Goal: Task Accomplishment & Management: Manage account settings

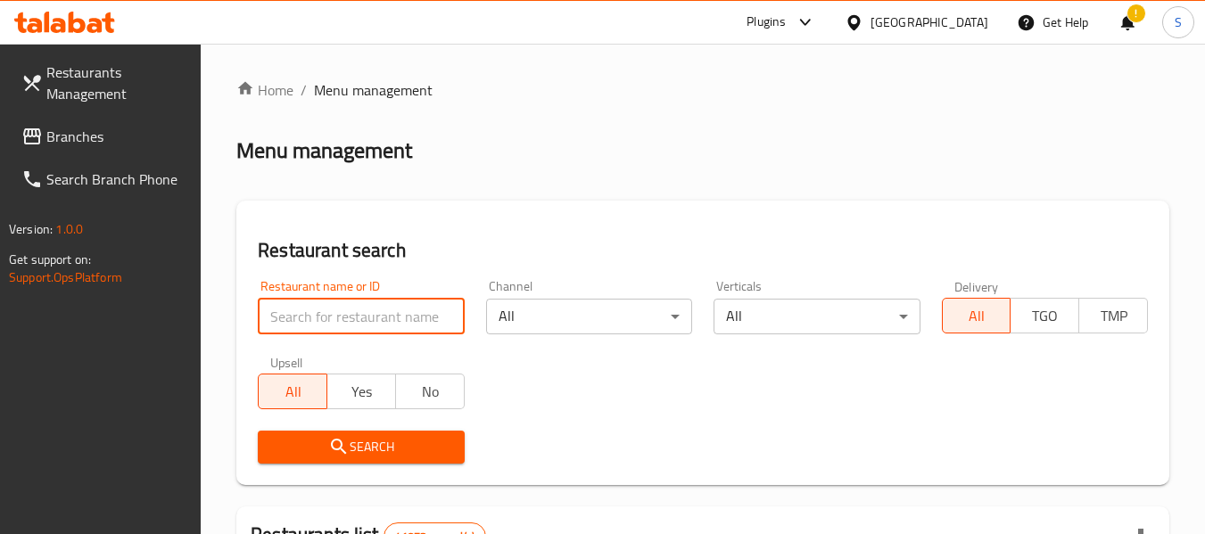
paste input "707356"
type input "707356"
click button "Search" at bounding box center [361, 447] width 206 height 33
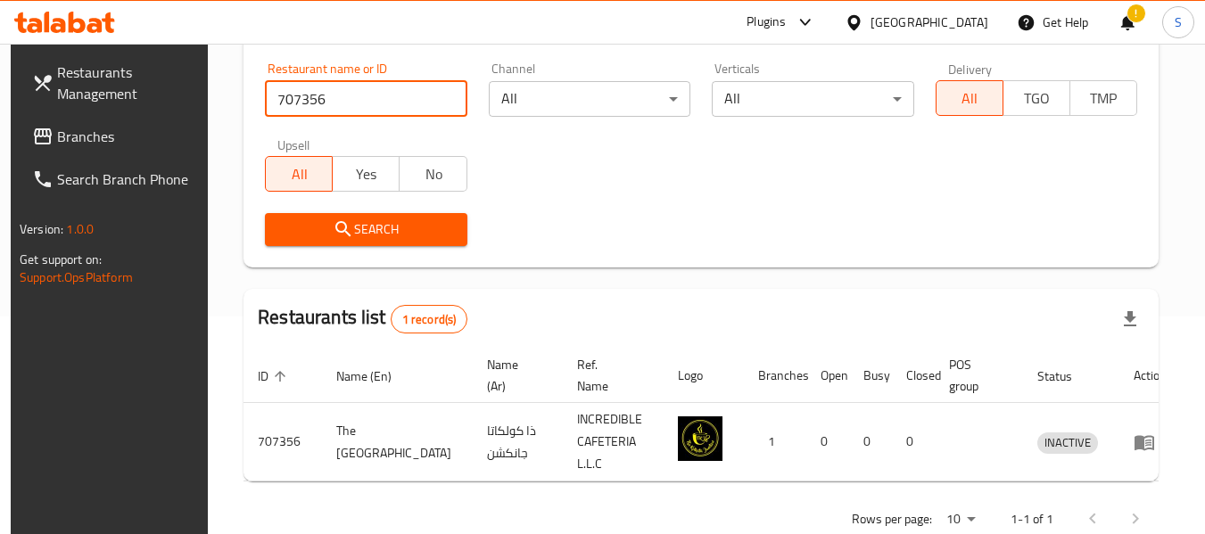
scroll to position [239, 0]
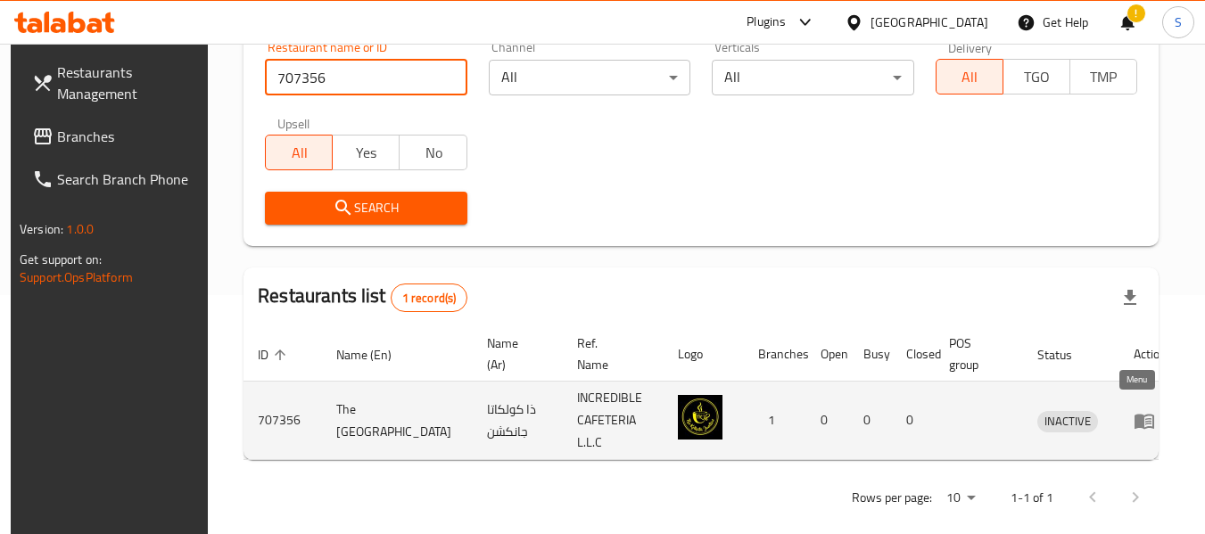
click at [1135, 418] on icon "enhanced table" at bounding box center [1145, 421] width 20 height 15
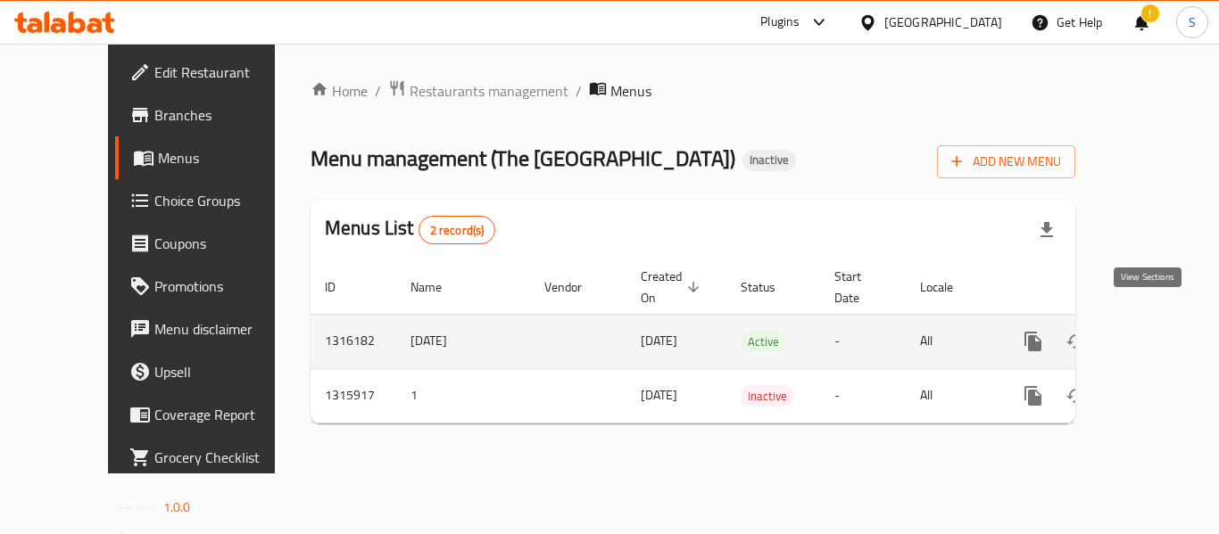
click at [1154, 331] on icon "enhanced table" at bounding box center [1161, 341] width 21 height 21
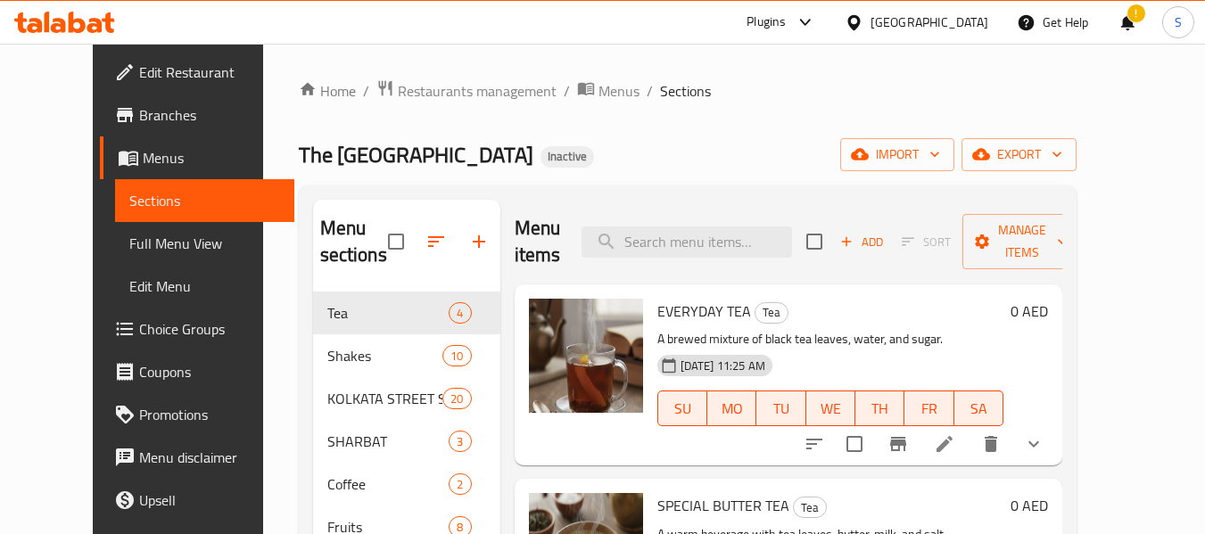
scroll to position [89, 0]
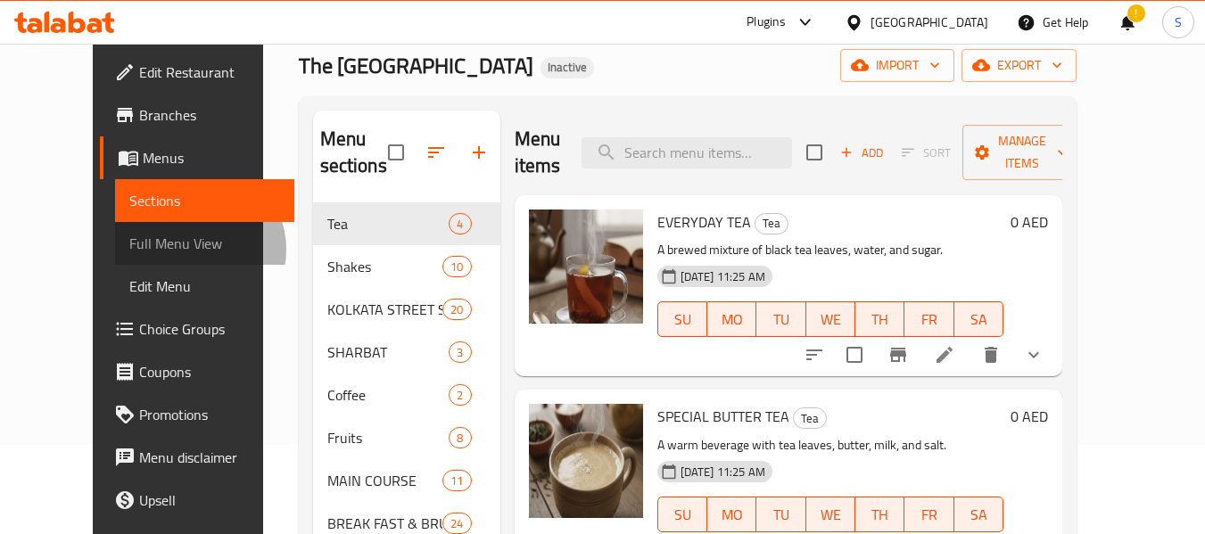
click at [129, 250] on span "Full Menu View" at bounding box center [204, 243] width 151 height 21
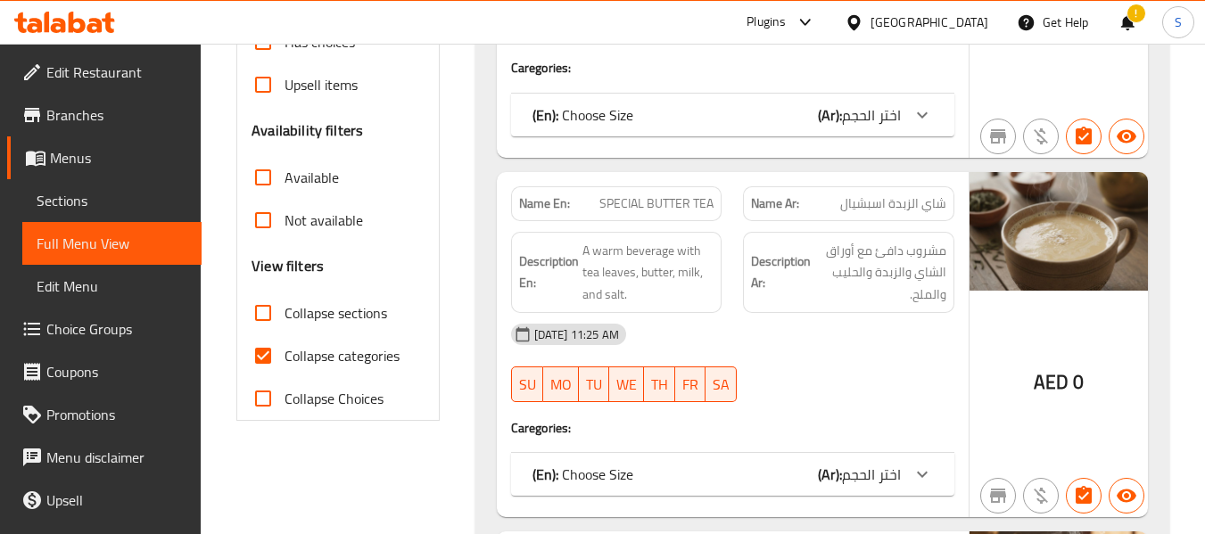
scroll to position [535, 0]
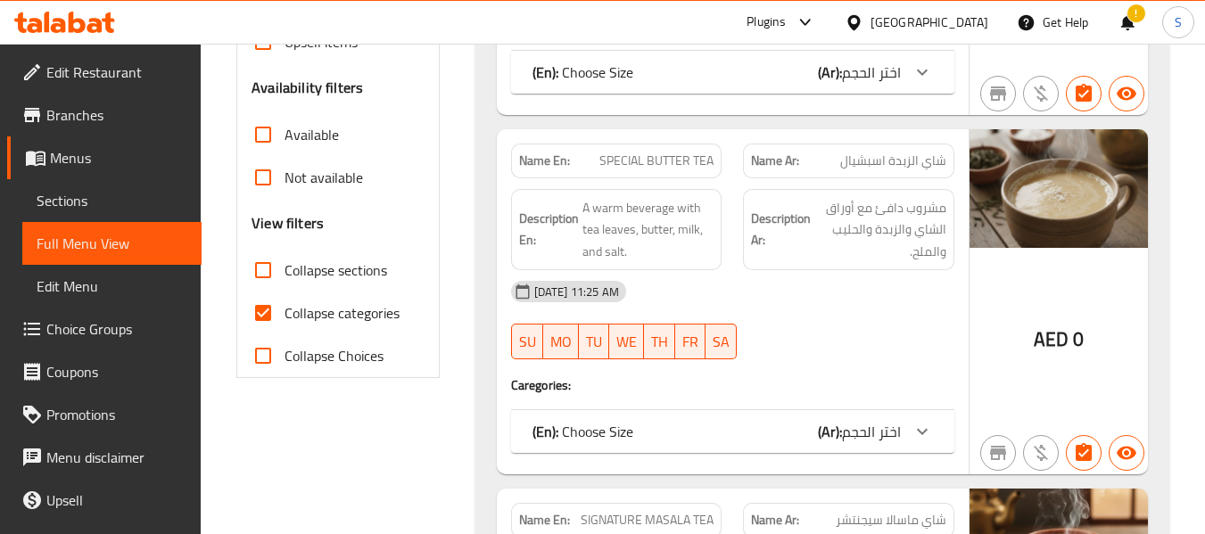
click at [325, 312] on span "Collapse categories" at bounding box center [342, 312] width 115 height 21
click at [267, 310] on input "Collapse categories" at bounding box center [263, 313] width 43 height 43
checkbox input "false"
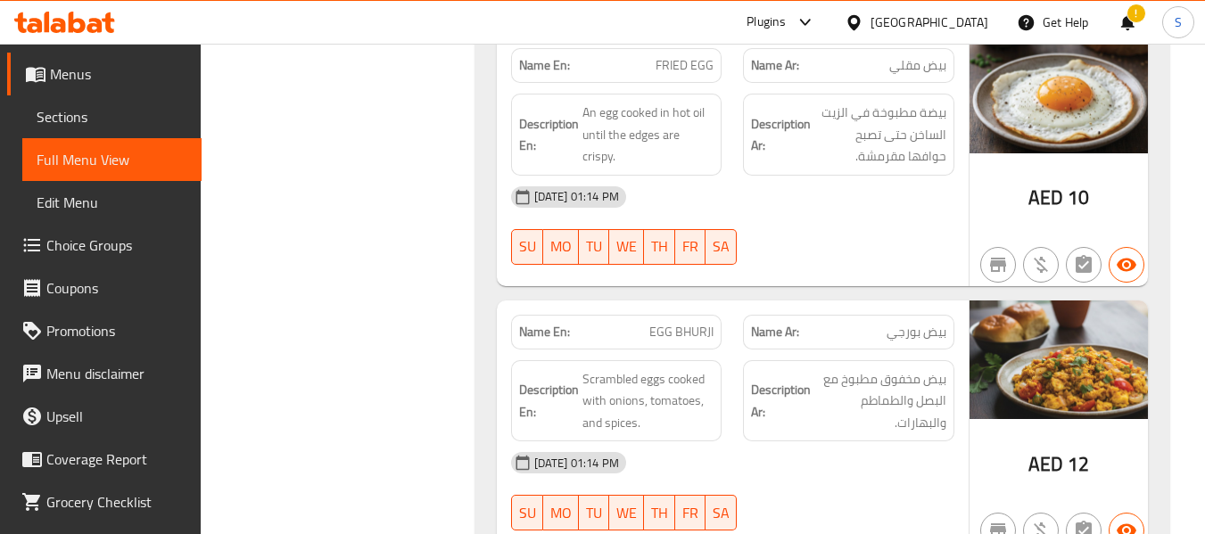
scroll to position [0, 0]
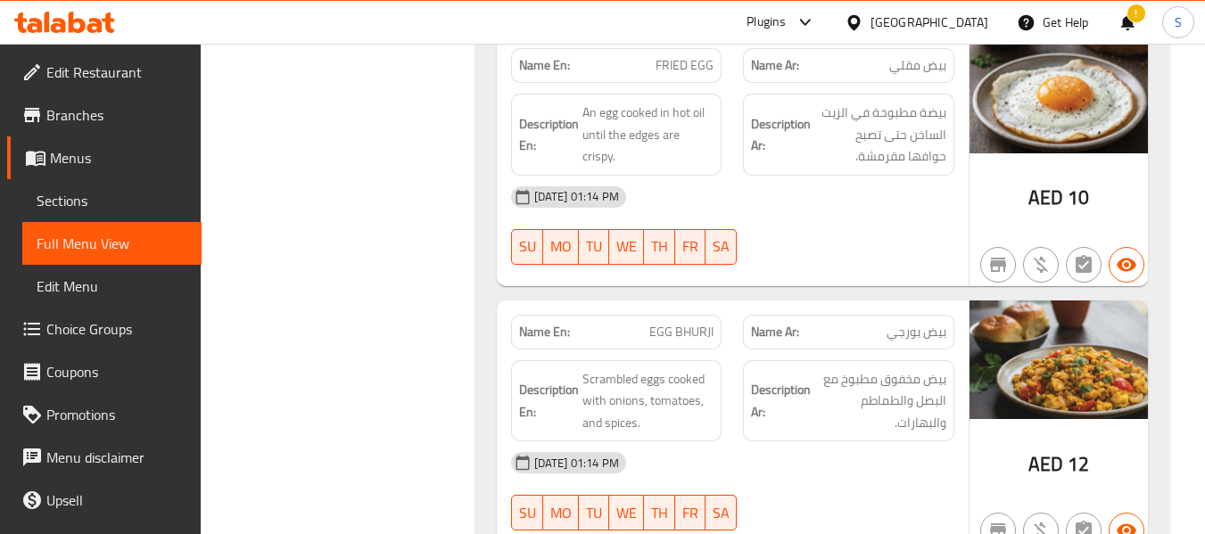
click at [90, 195] on span "Sections" at bounding box center [112, 200] width 151 height 21
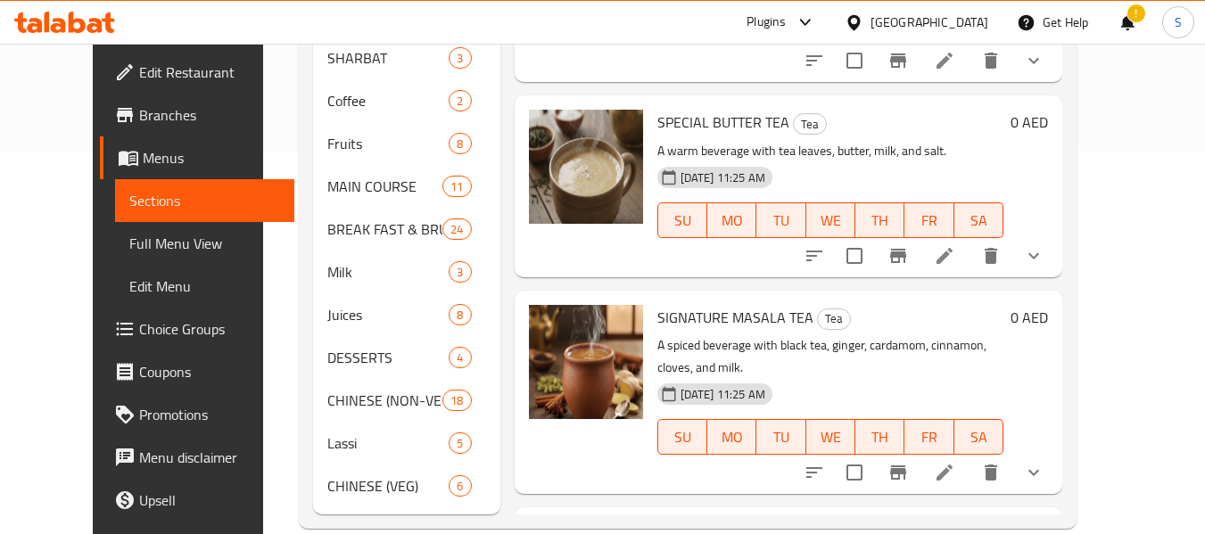
scroll to position [414, 0]
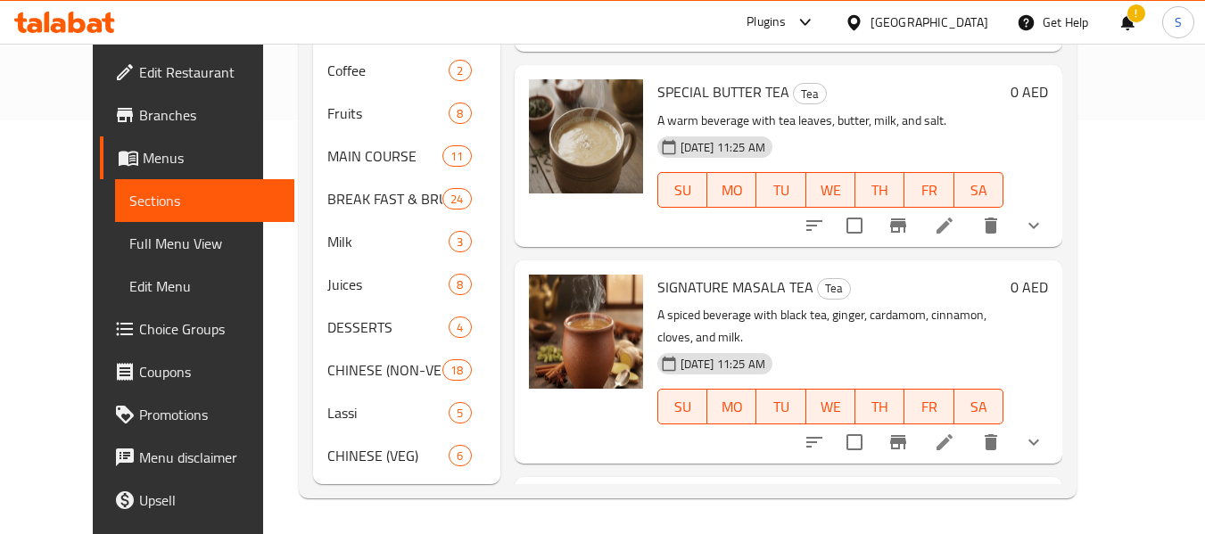
click at [927, 17] on div "United Arab Emirates" at bounding box center [930, 22] width 118 height 20
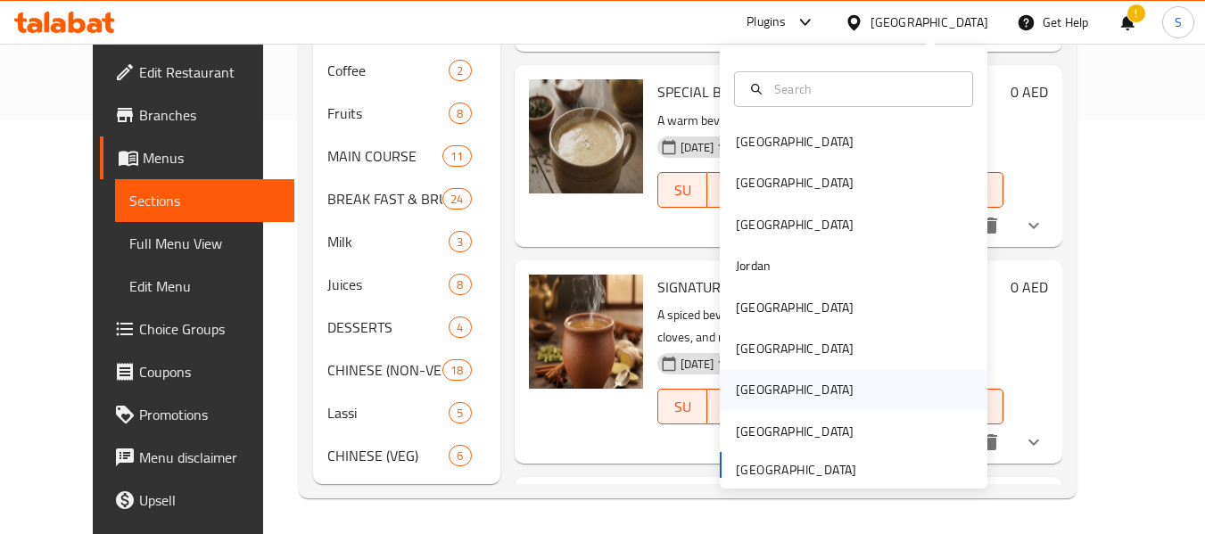
click at [745, 390] on div "[GEOGRAPHIC_DATA]" at bounding box center [795, 390] width 118 height 20
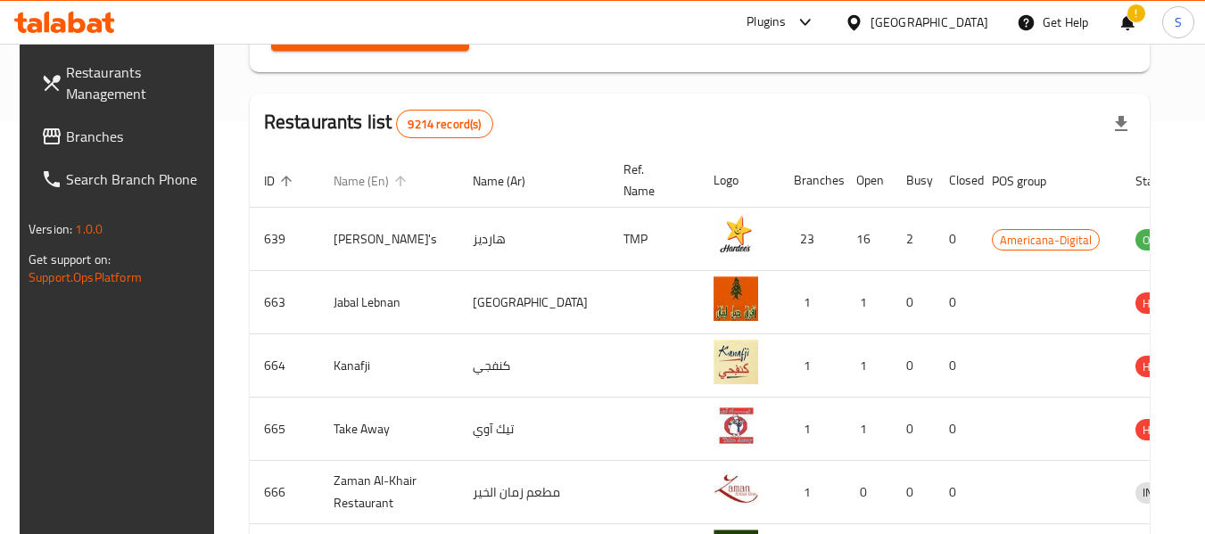
scroll to position [146, 0]
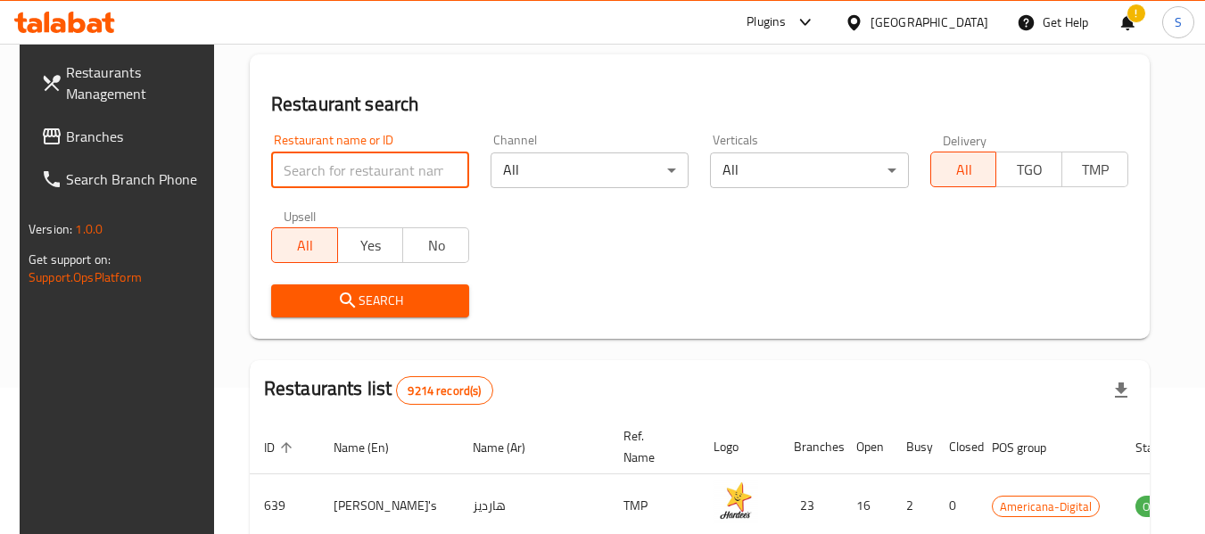
paste input "707575"
type input "707575"
click button "Search" at bounding box center [370, 301] width 198 height 33
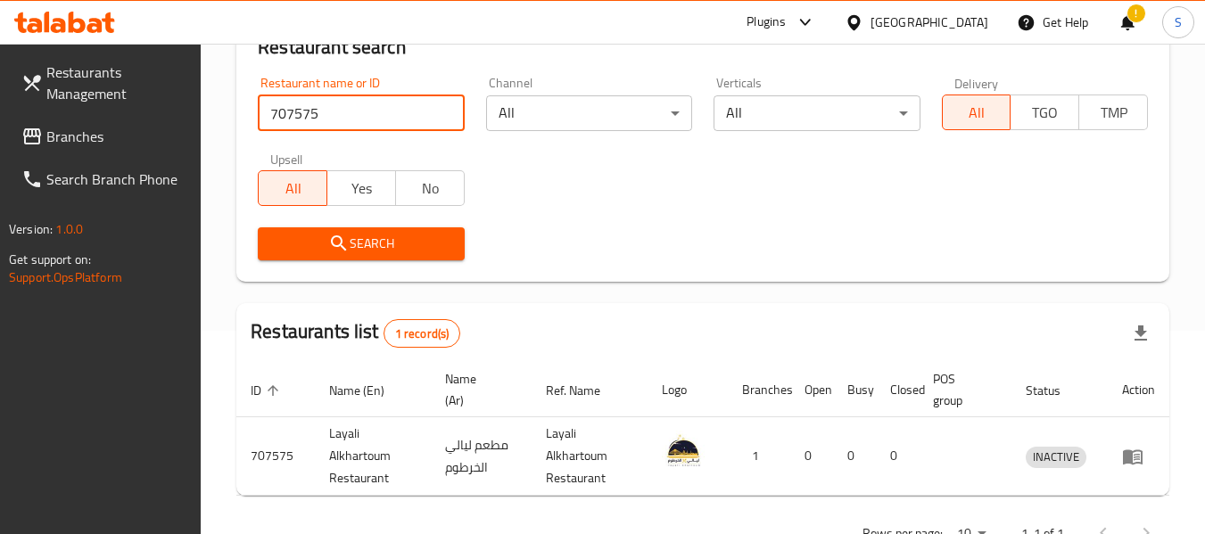
scroll to position [261, 0]
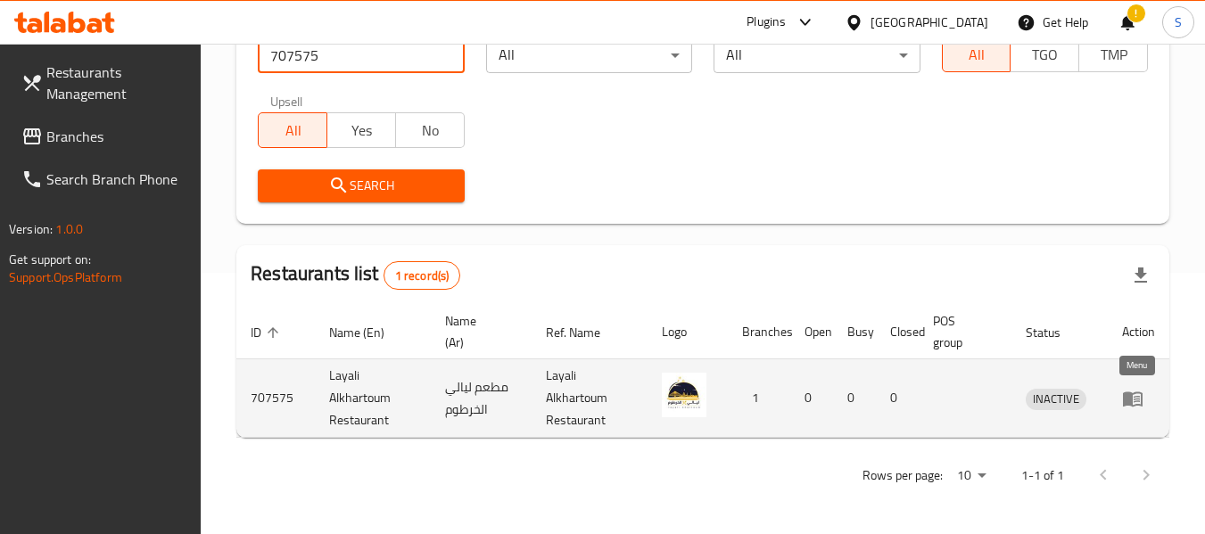
click at [1129, 399] on icon "enhanced table" at bounding box center [1133, 399] width 20 height 15
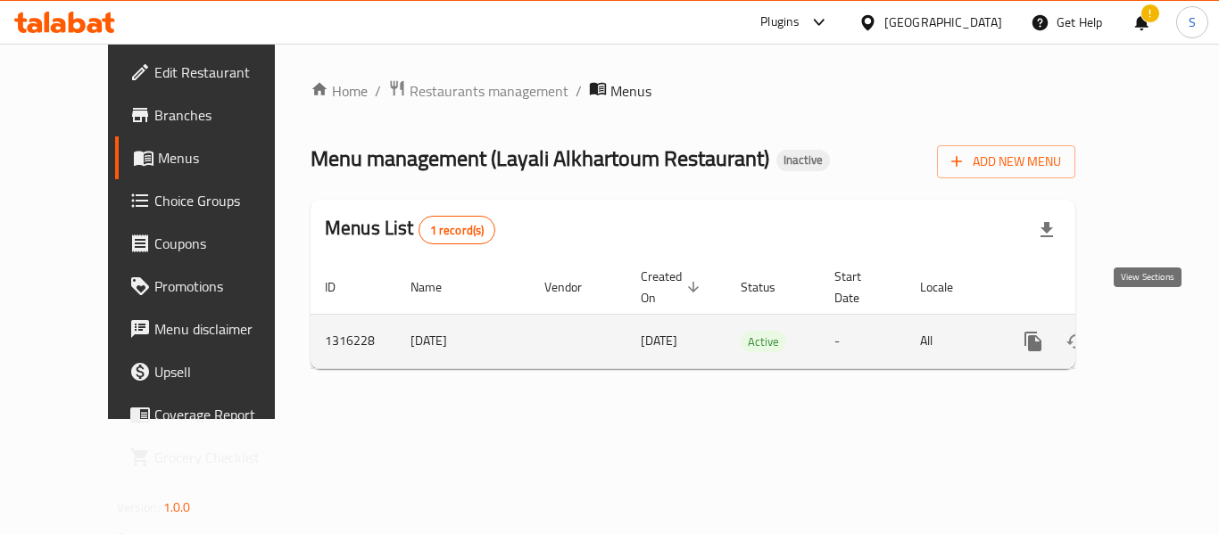
click at [1151, 331] on icon "enhanced table" at bounding box center [1161, 341] width 21 height 21
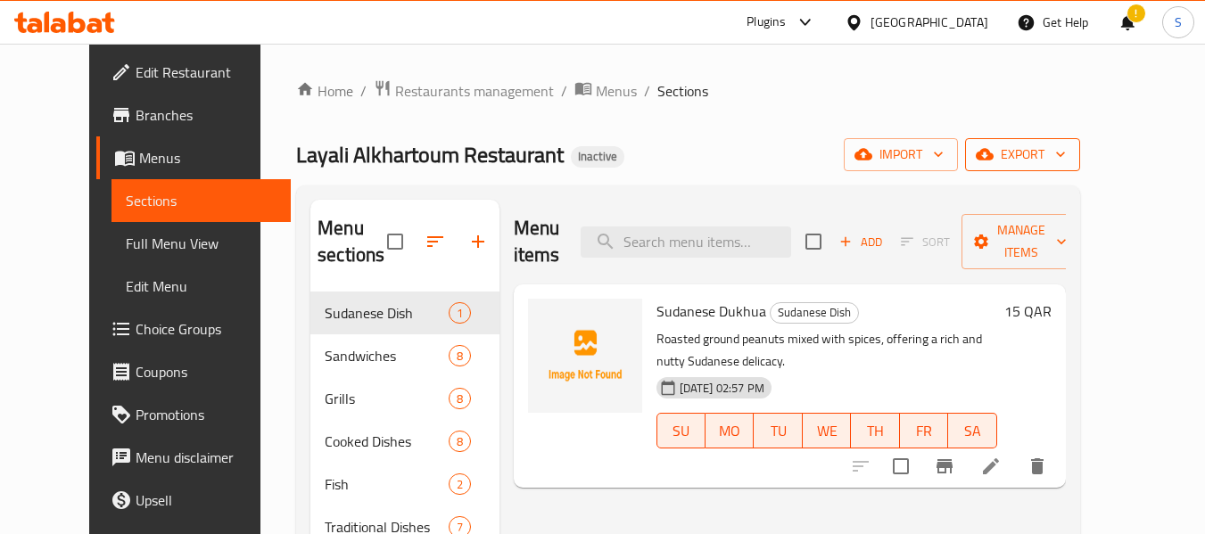
click at [1066, 149] on span "export" at bounding box center [1023, 155] width 87 height 22
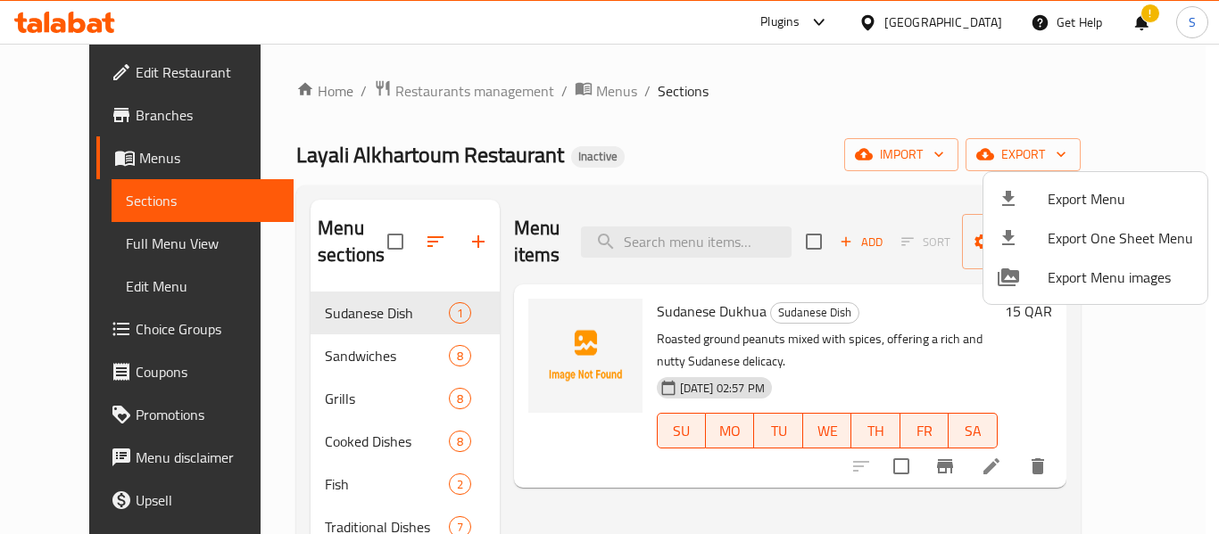
click at [1079, 189] on span "Export Menu" at bounding box center [1119, 198] width 145 height 21
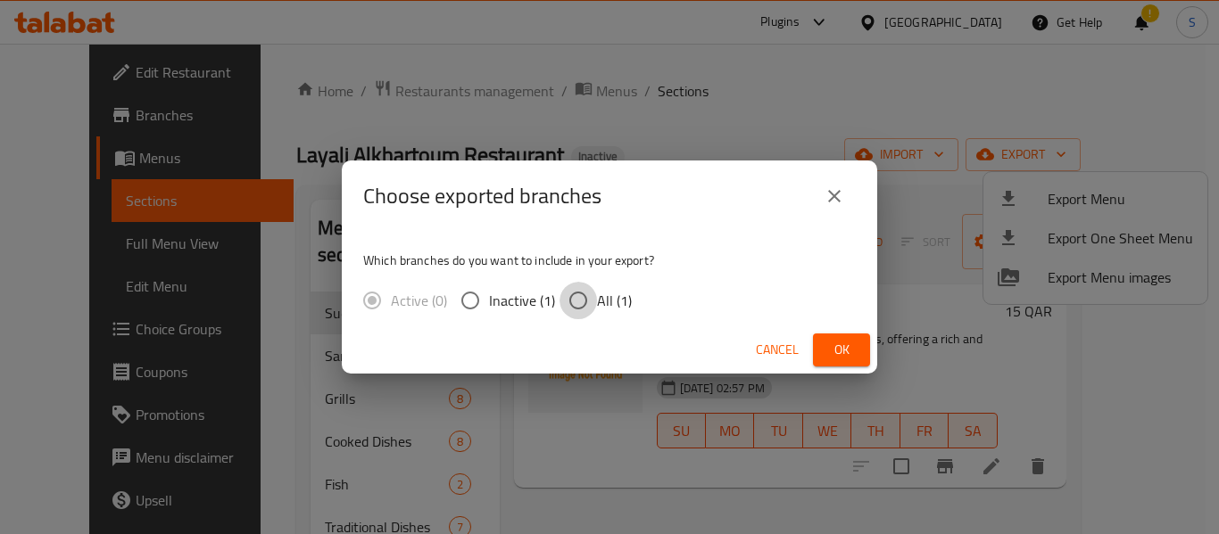
drag, startPoint x: 592, startPoint y: 295, endPoint x: 741, endPoint y: 345, distance: 156.3
click at [593, 295] on input "All (1)" at bounding box center [577, 300] width 37 height 37
radio input "true"
click at [832, 346] on span "Ok" at bounding box center [841, 350] width 29 height 22
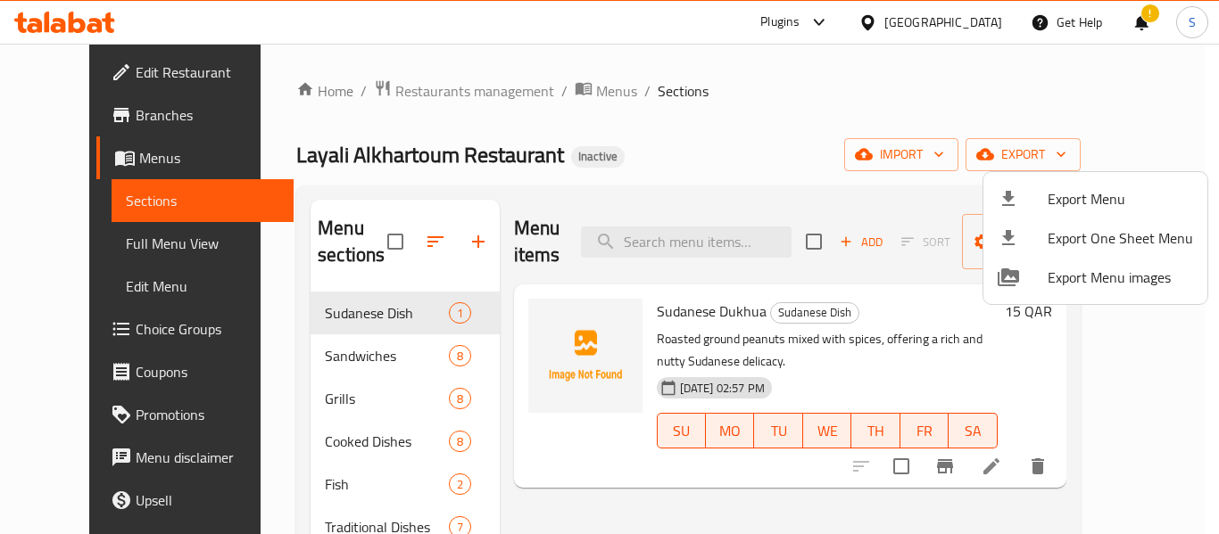
click at [732, 77] on div at bounding box center [609, 267] width 1219 height 534
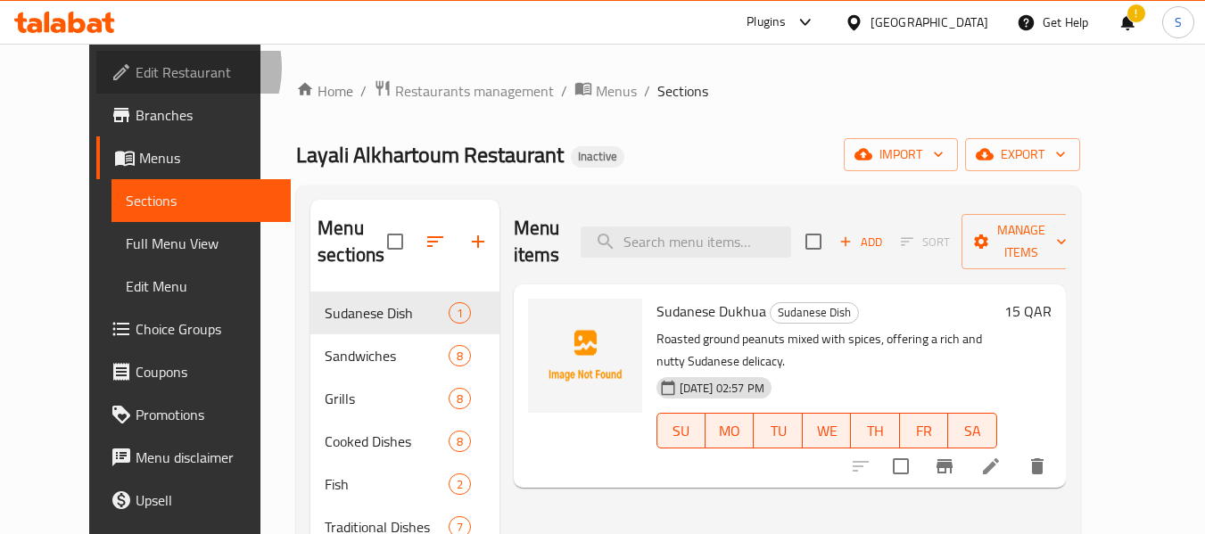
click at [136, 68] on span "Edit Restaurant" at bounding box center [206, 72] width 141 height 21
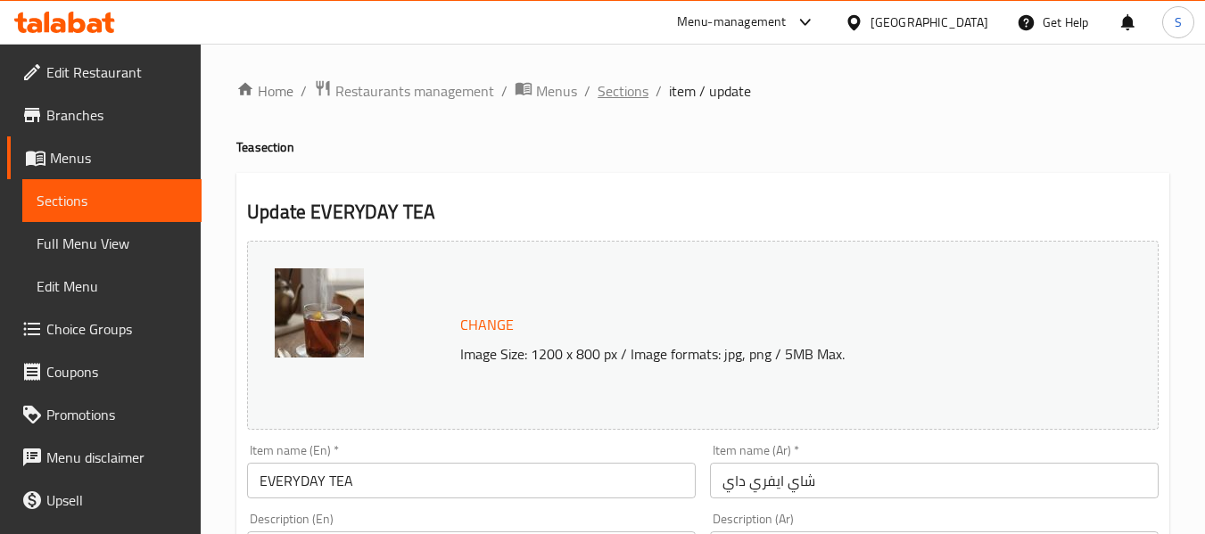
click at [627, 93] on span "Sections" at bounding box center [623, 90] width 51 height 21
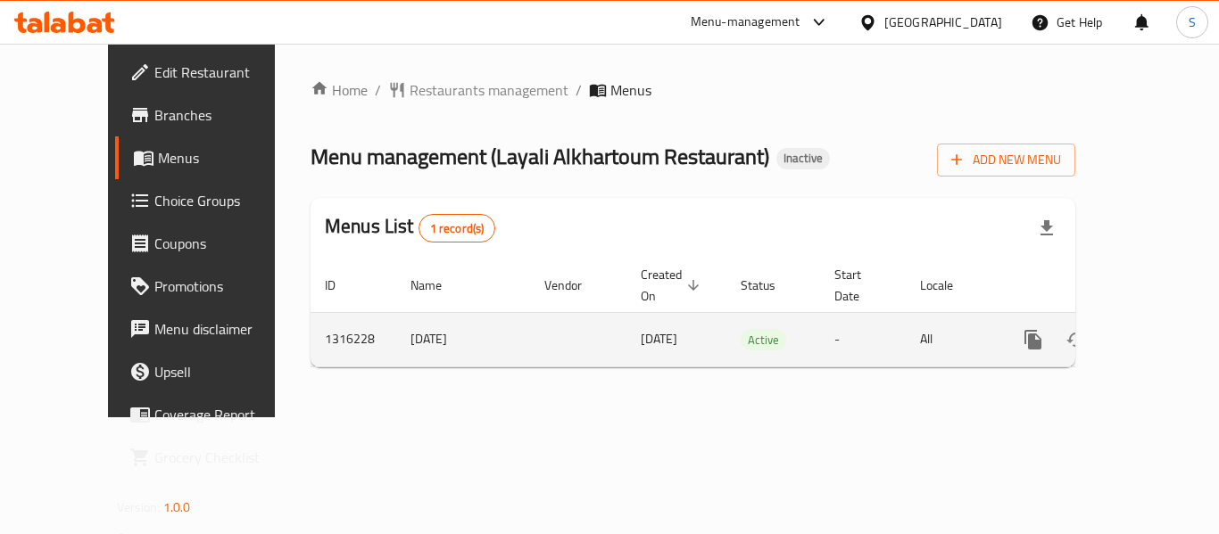
click at [1152, 329] on icon "enhanced table" at bounding box center [1161, 339] width 21 height 21
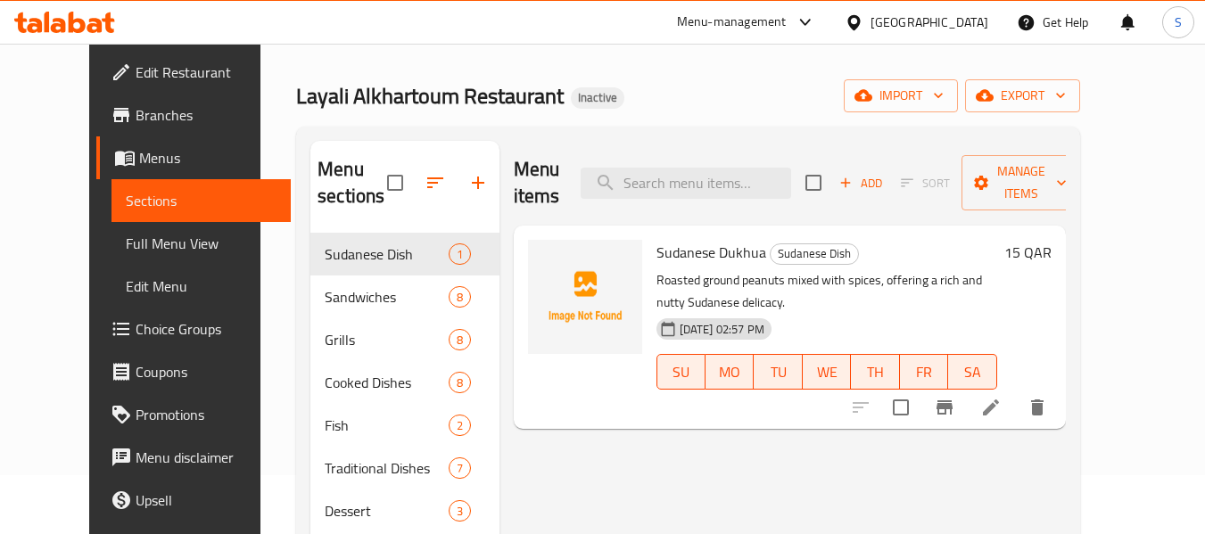
scroll to position [89, 0]
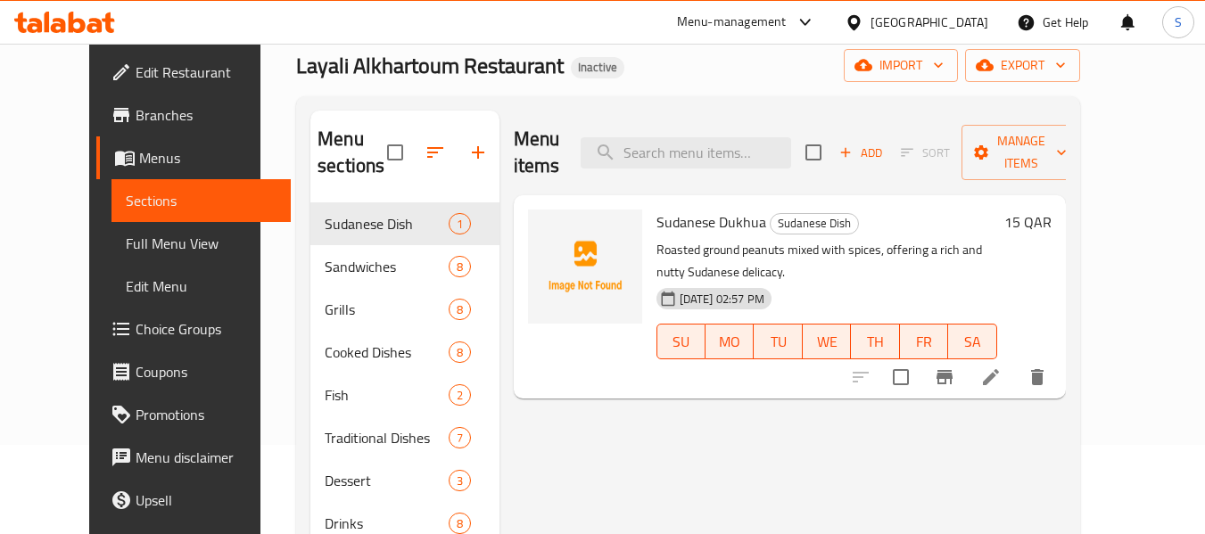
click at [126, 244] on span "Full Menu View" at bounding box center [201, 243] width 151 height 21
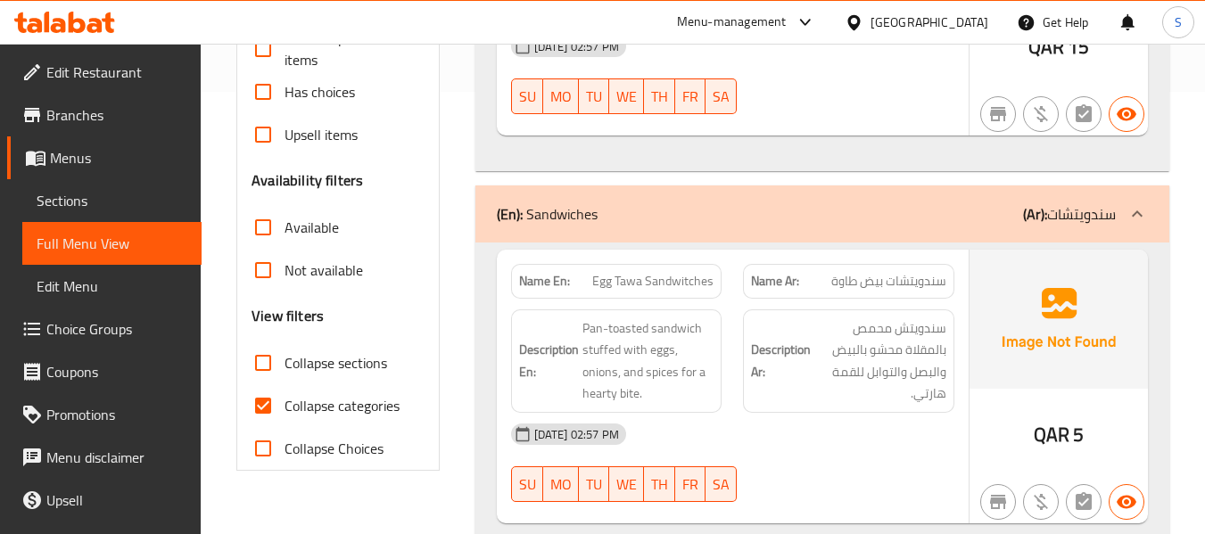
scroll to position [446, 0]
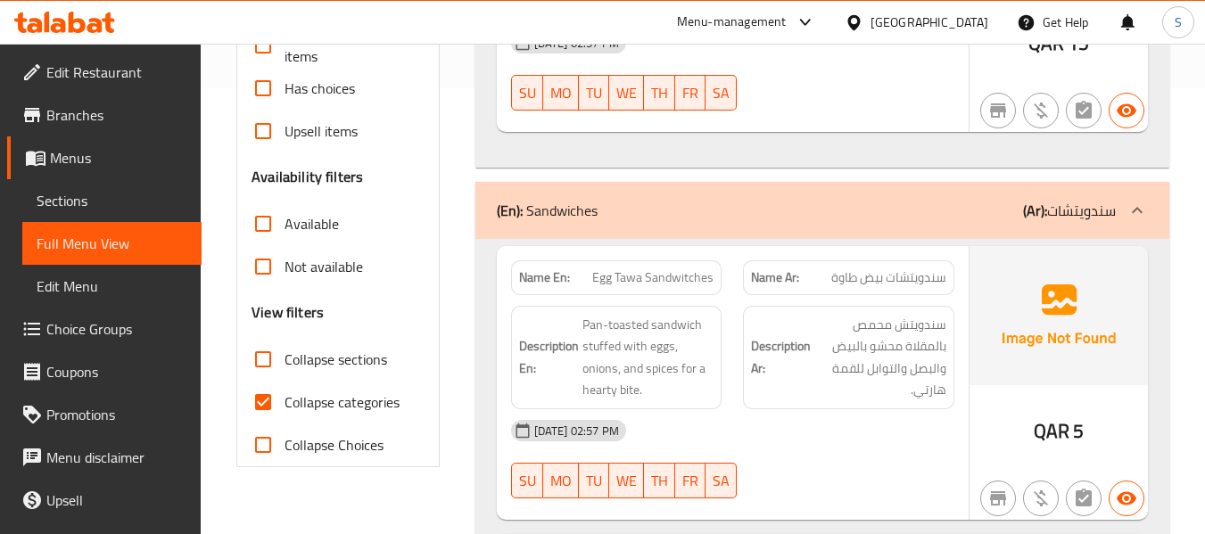
click at [302, 401] on span "Collapse categories" at bounding box center [342, 402] width 115 height 21
click at [285, 401] on input "Collapse categories" at bounding box center [263, 402] width 43 height 43
checkbox input "false"
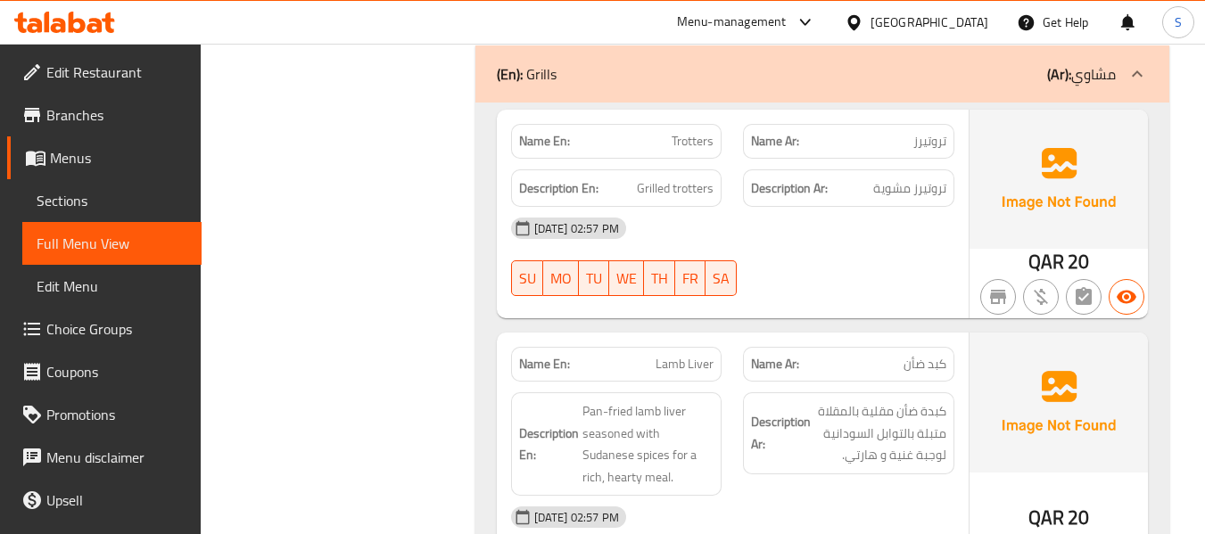
scroll to position [3033, 0]
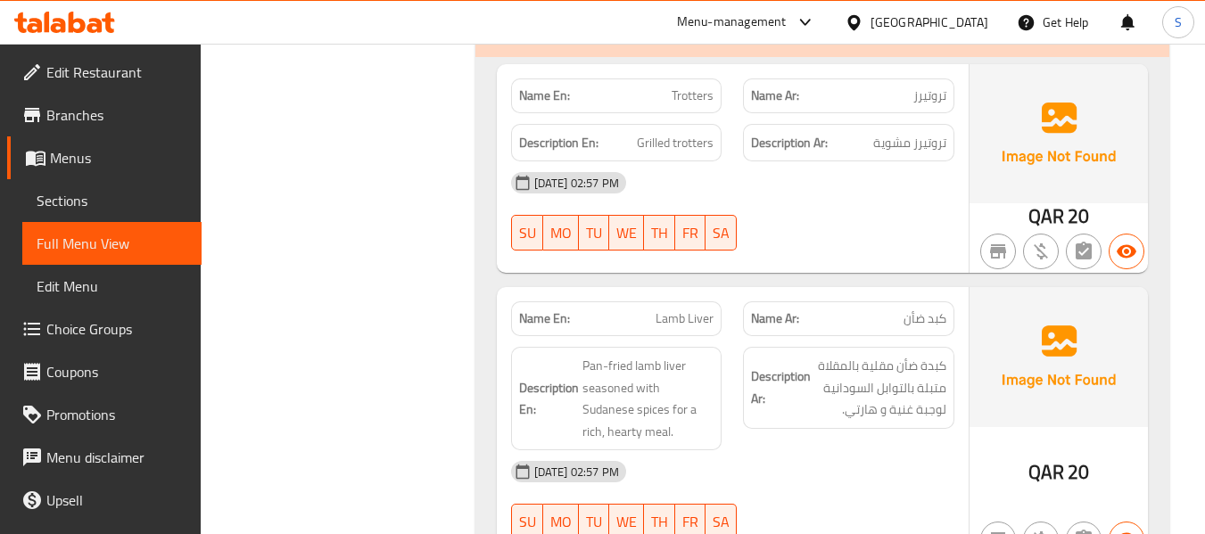
click at [710, 87] on span "Trotters" at bounding box center [693, 96] width 42 height 19
copy span "Trotters"
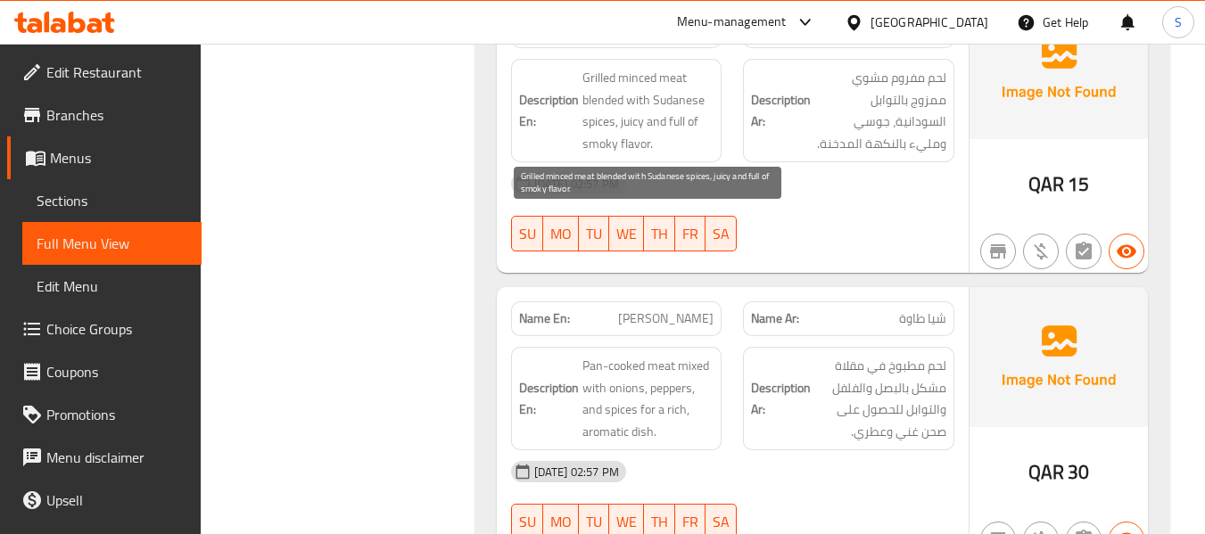
scroll to position [4550, 0]
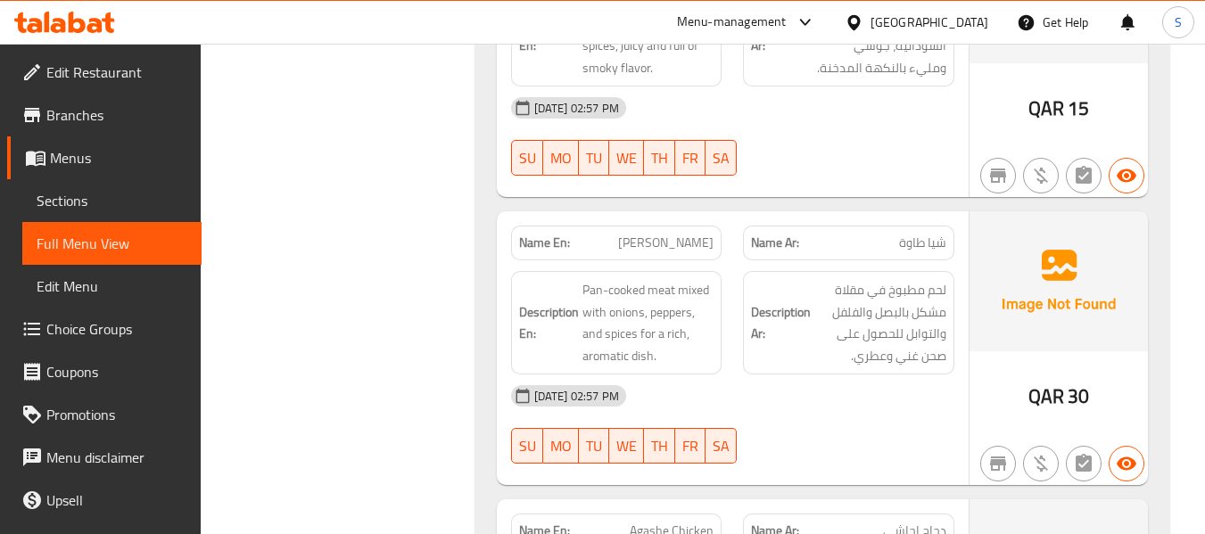
click at [663, 239] on span "Sheya Tawa" at bounding box center [665, 243] width 95 height 19
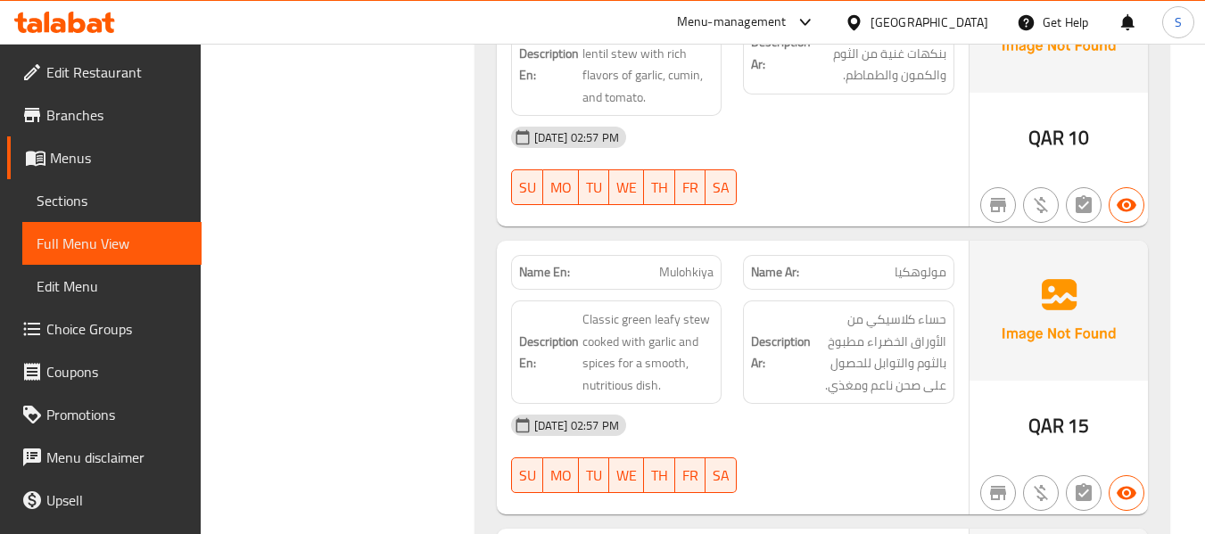
scroll to position [6691, 0]
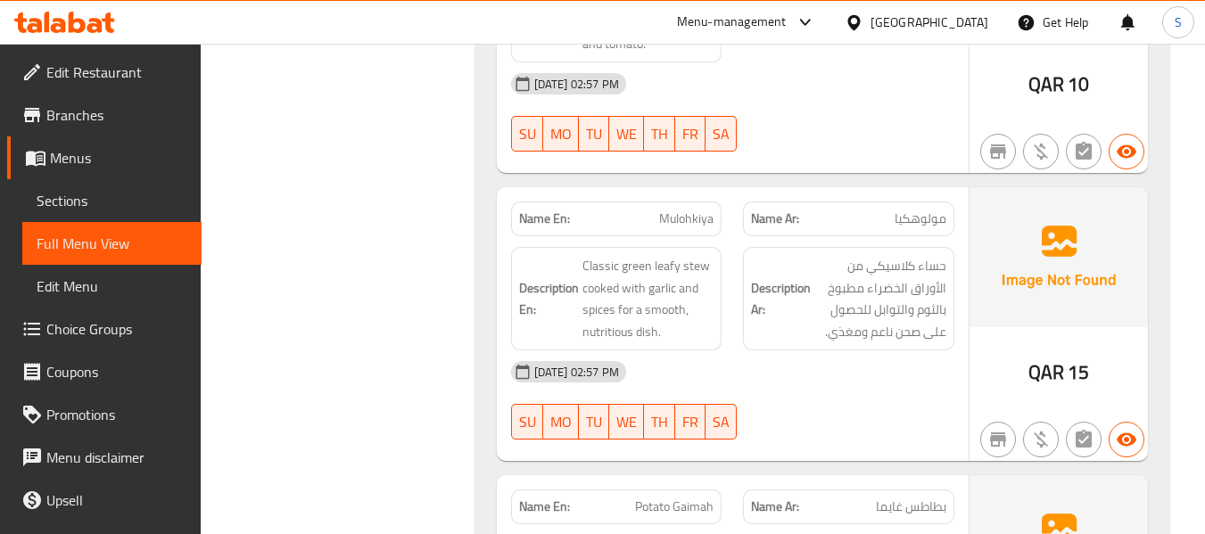
click at [686, 213] on span "Mulohkiya" at bounding box center [686, 219] width 54 height 19
copy span "Mulohkiya"
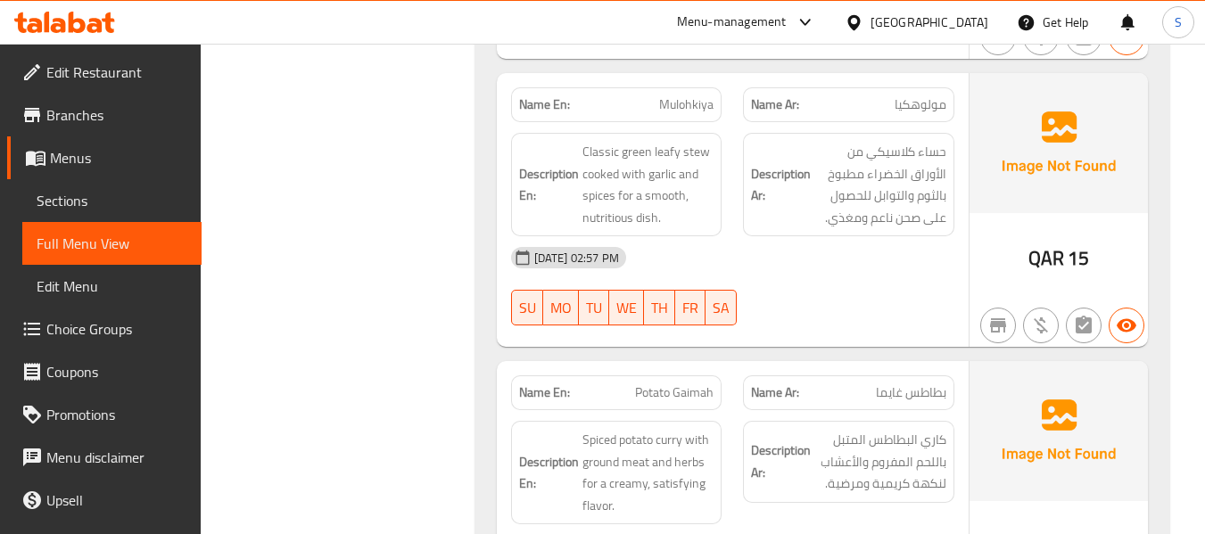
scroll to position [6781, 0]
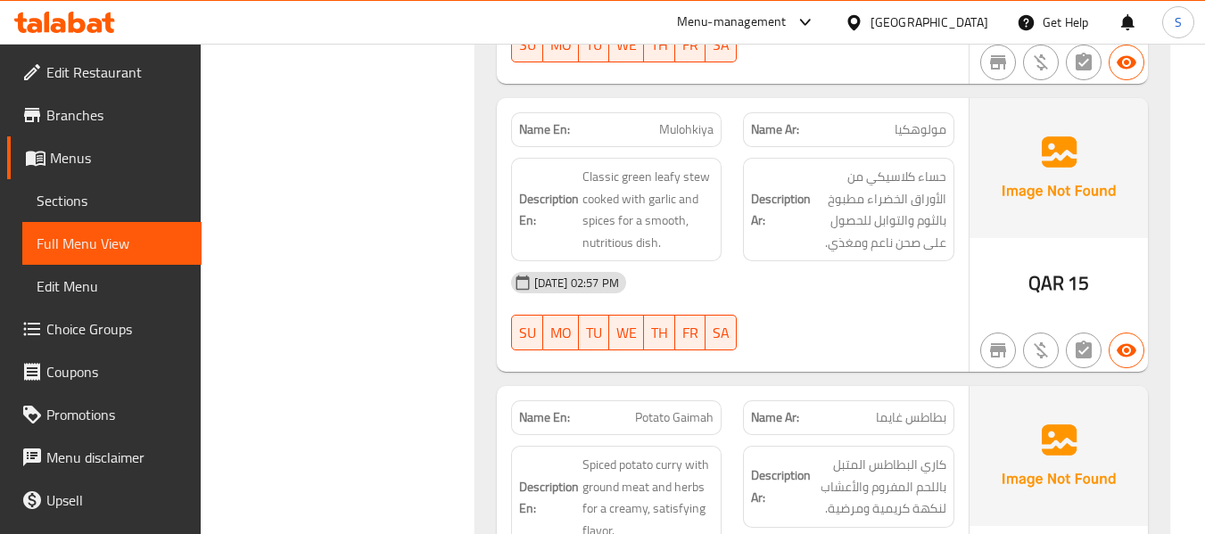
click at [906, 139] on span "مولوهكيا" at bounding box center [921, 129] width 52 height 19
copy span "مولوهكيا"
click at [463, 234] on div "Filter Branches Branches Popular filters Free items Branch specific items Has c…" at bounding box center [345, 363] width 238 height 13829
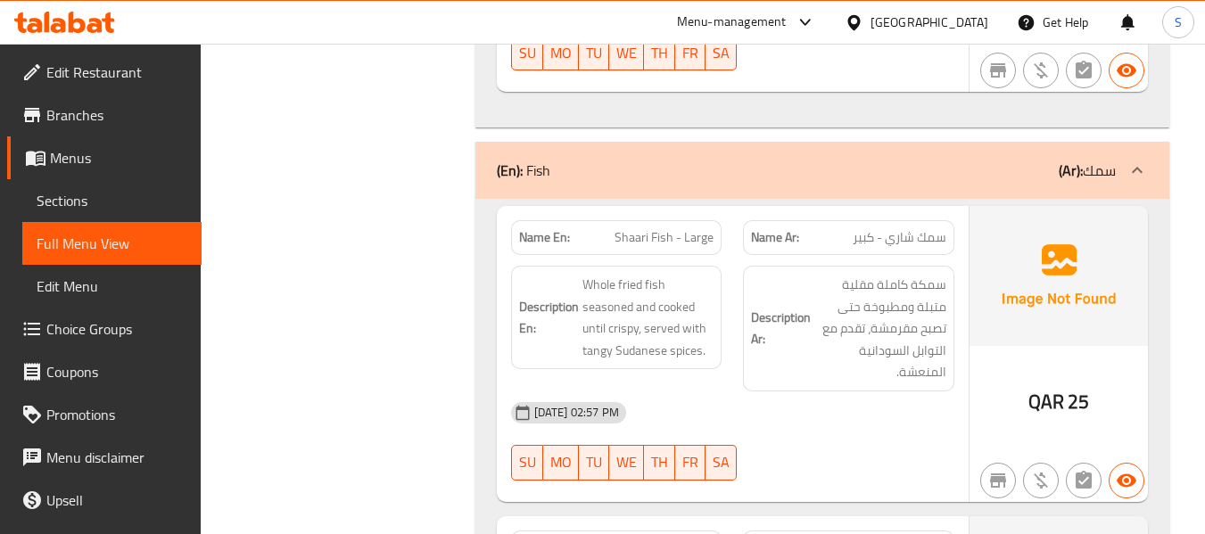
scroll to position [7673, 0]
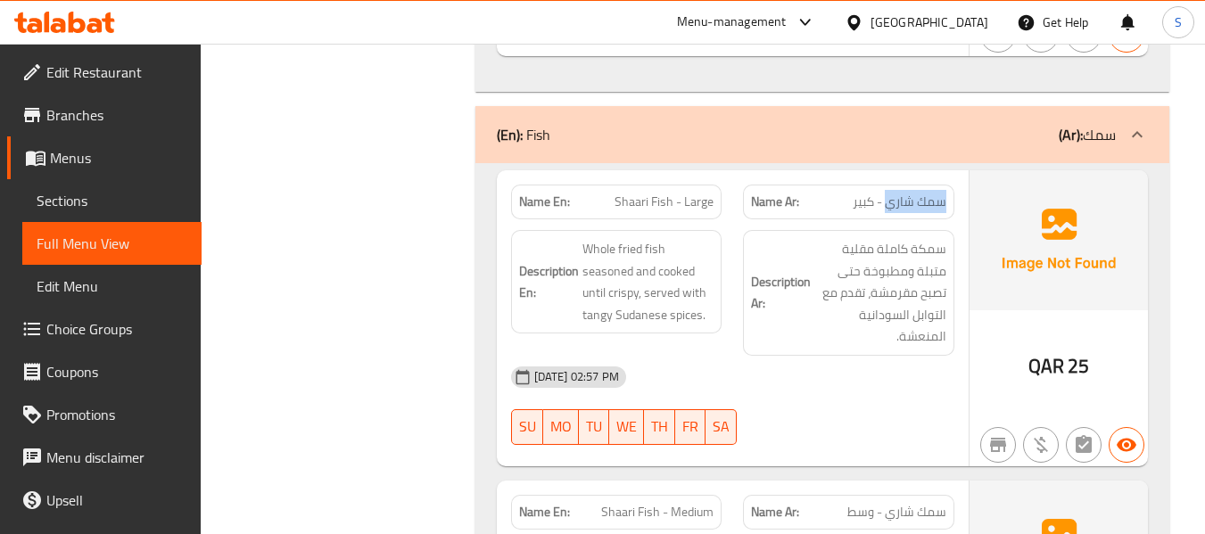
drag, startPoint x: 887, startPoint y: 202, endPoint x: 962, endPoint y: 205, distance: 75.0
click at [962, 205] on div "Name Ar: سمك شاري - كبير" at bounding box center [848, 202] width 233 height 56
copy span "سمك شاري"
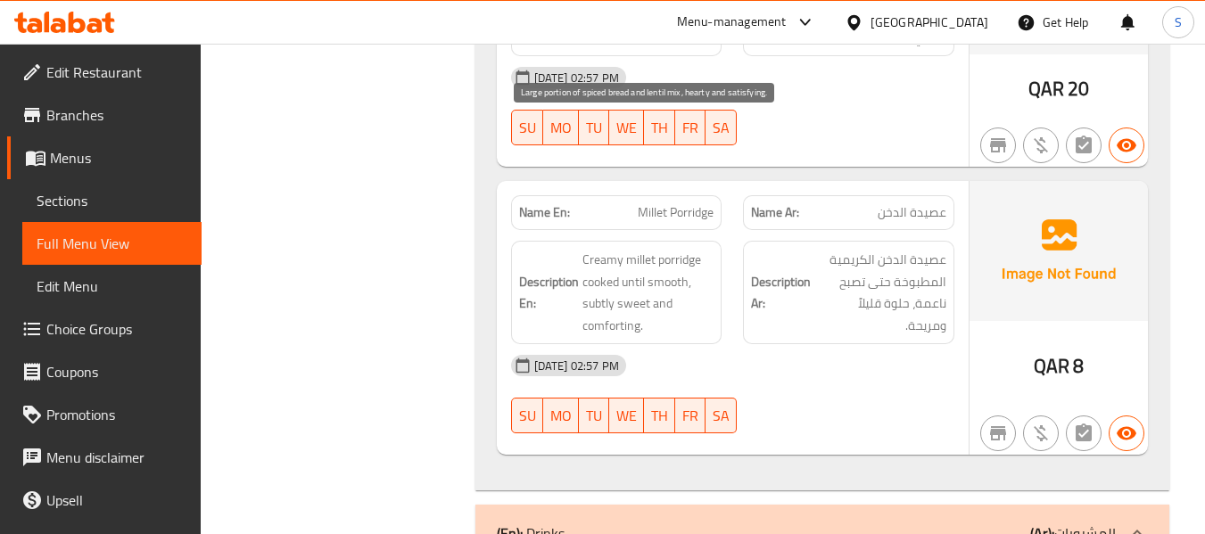
scroll to position [11331, 0]
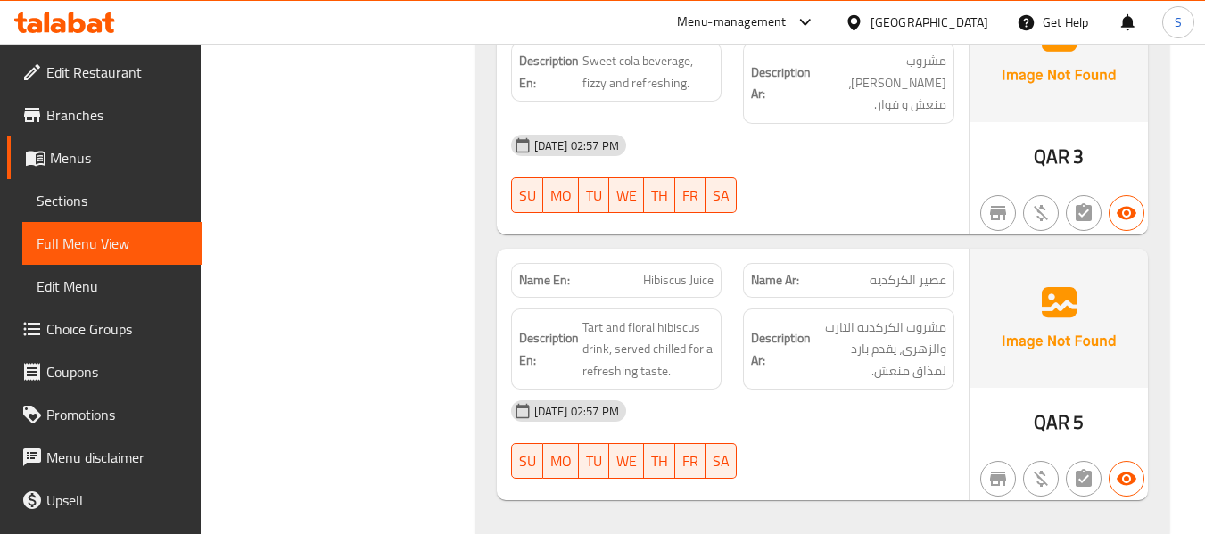
scroll to position [13548, 0]
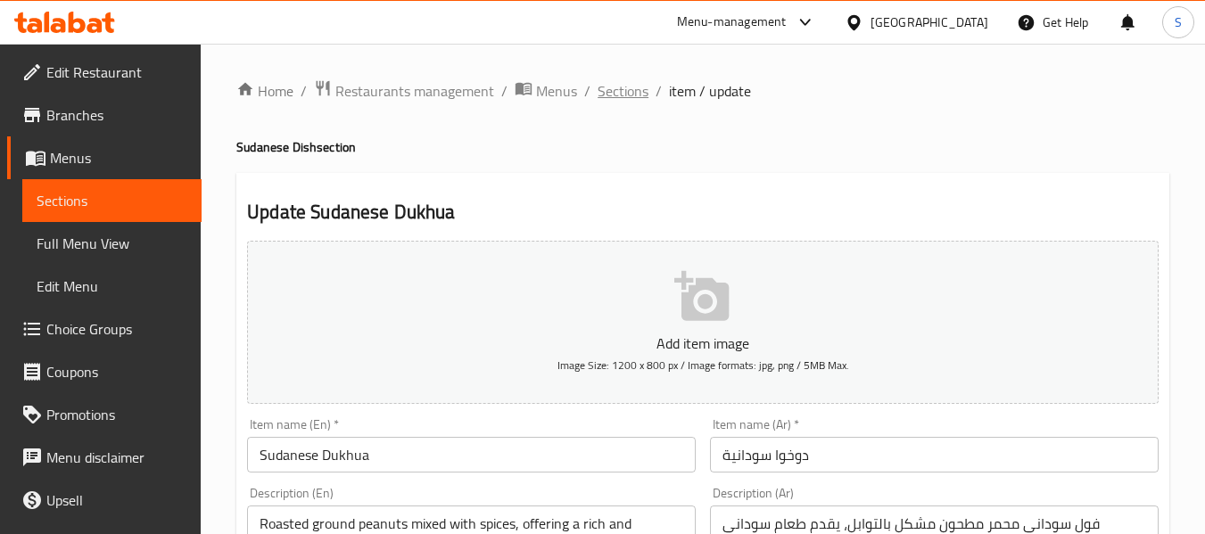
click at [633, 94] on span "Sections" at bounding box center [623, 90] width 51 height 21
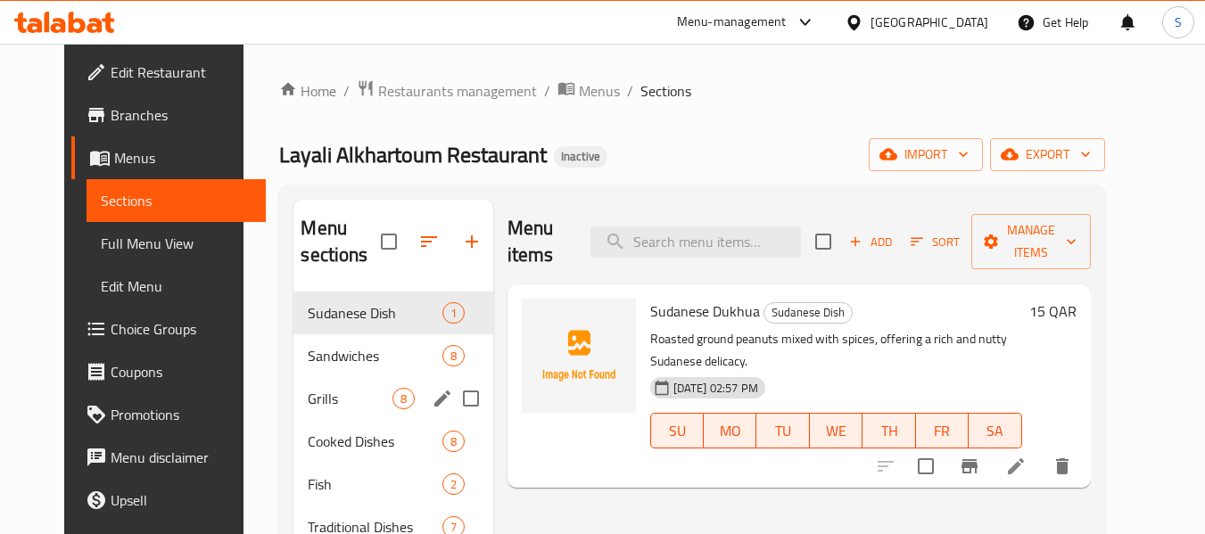
click at [335, 398] on span "Grills" at bounding box center [350, 398] width 84 height 21
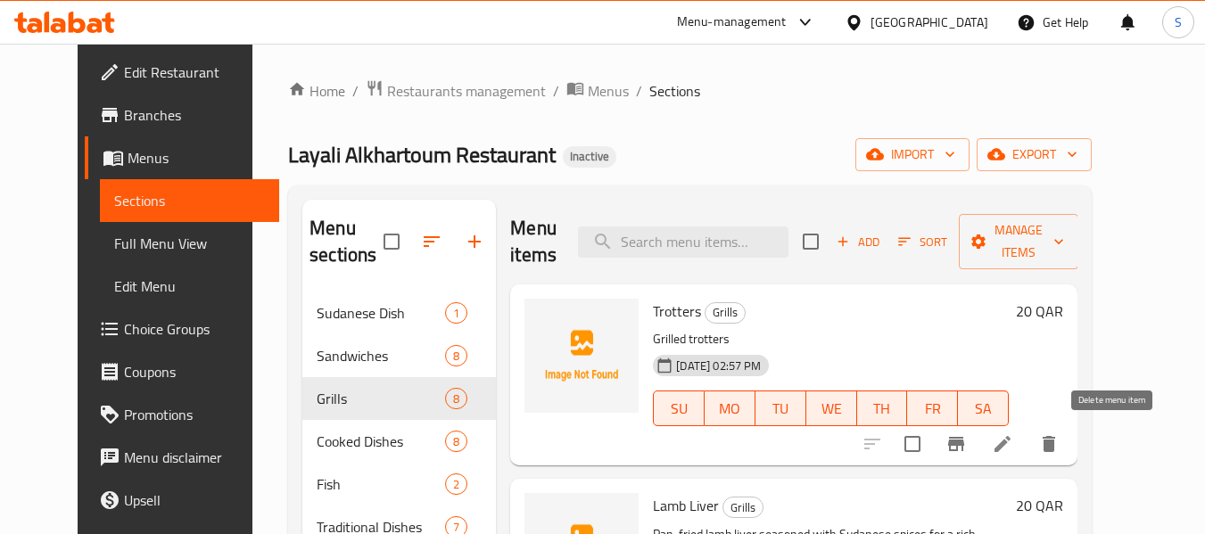
click at [1060, 443] on icon "delete" at bounding box center [1048, 444] width 21 height 21
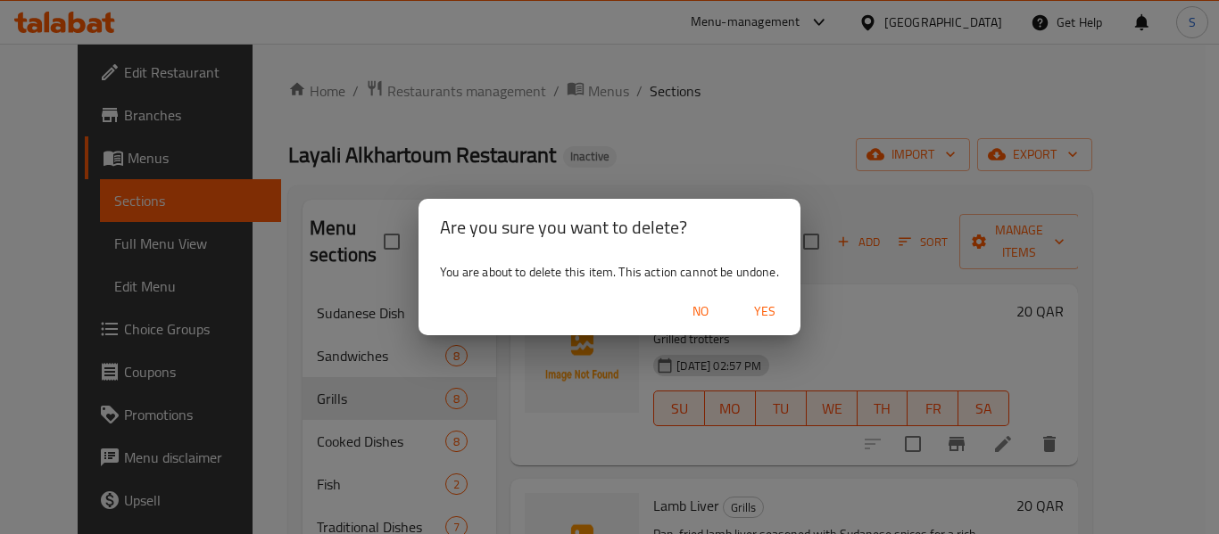
click at [774, 312] on span "Yes" at bounding box center [764, 312] width 43 height 22
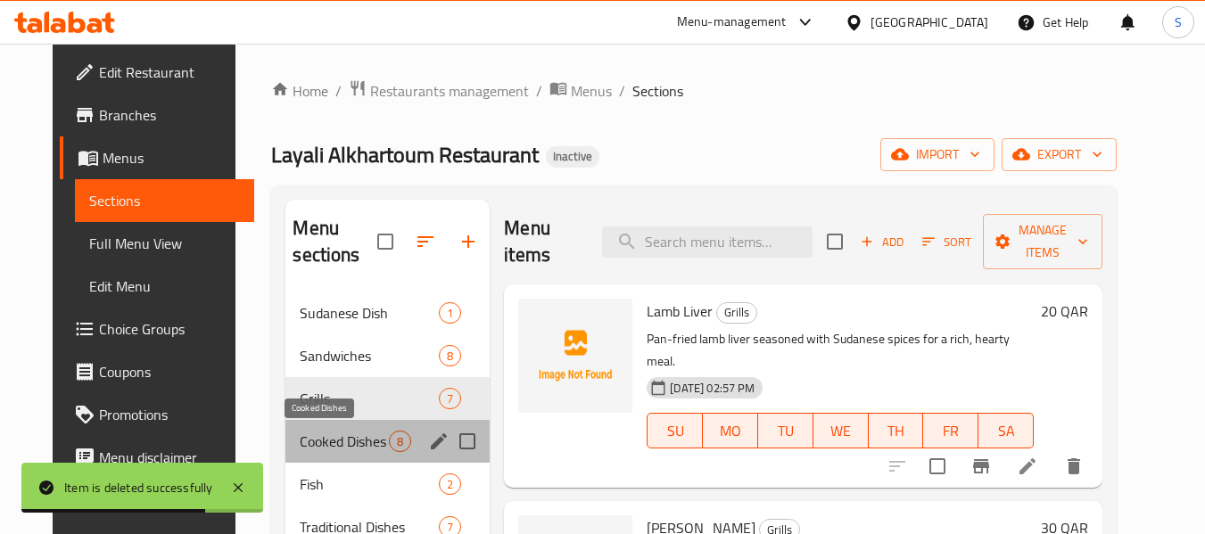
click at [340, 451] on span "Cooked Dishes" at bounding box center [344, 441] width 89 height 21
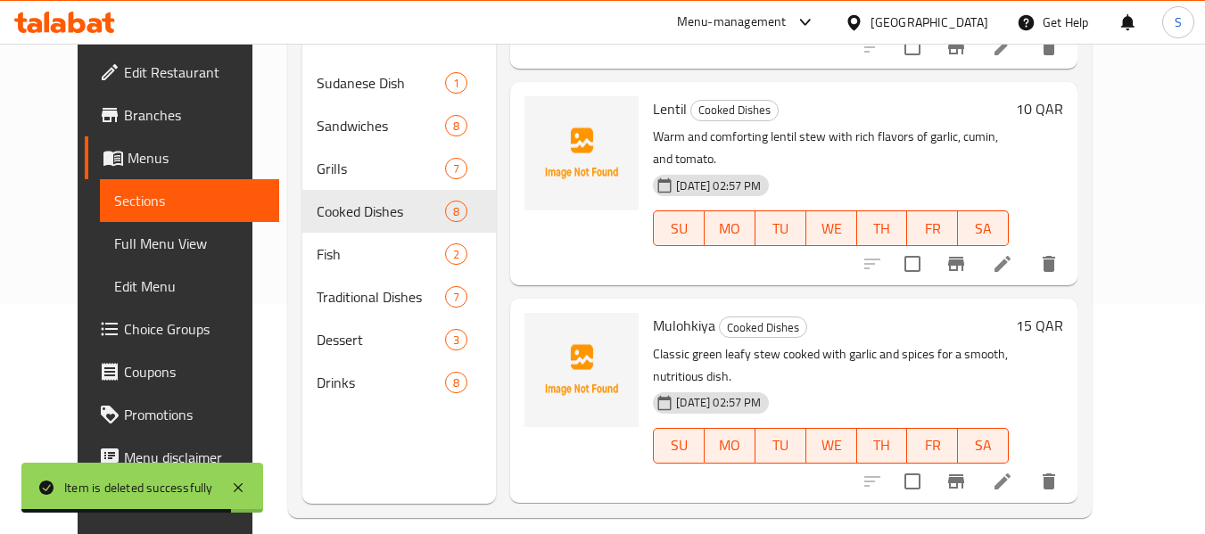
scroll to position [250, 0]
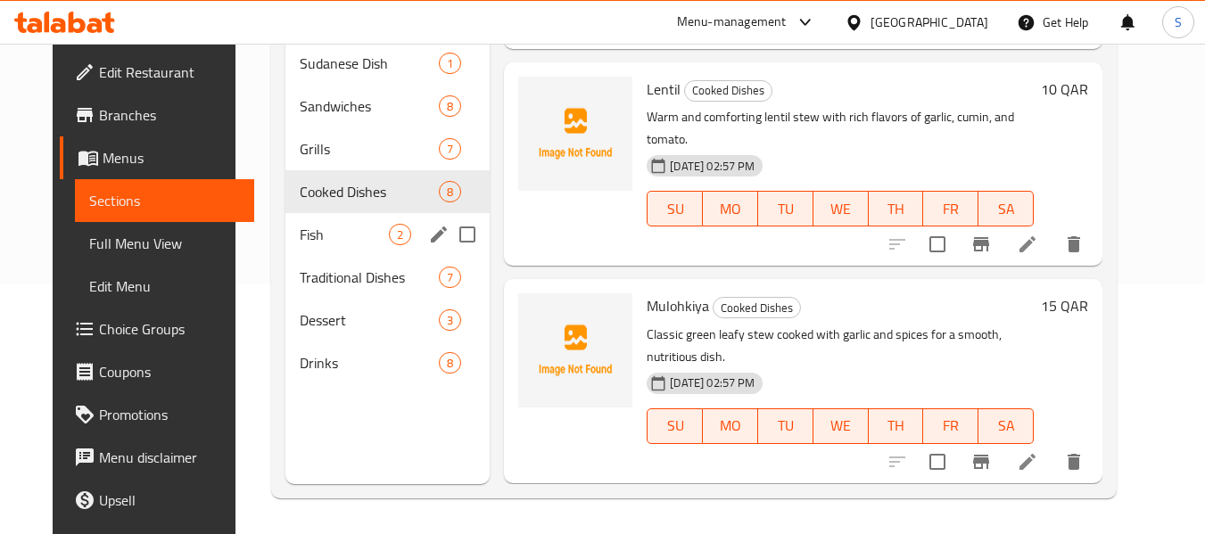
click at [311, 248] on div "Fish 2" at bounding box center [387, 234] width 204 height 43
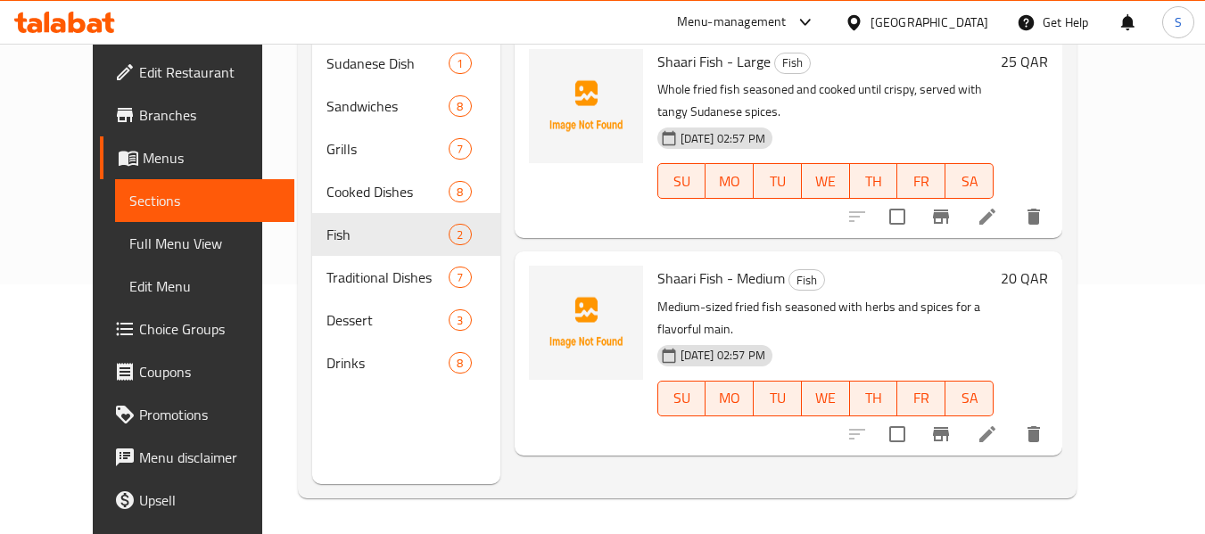
scroll to position [161, 0]
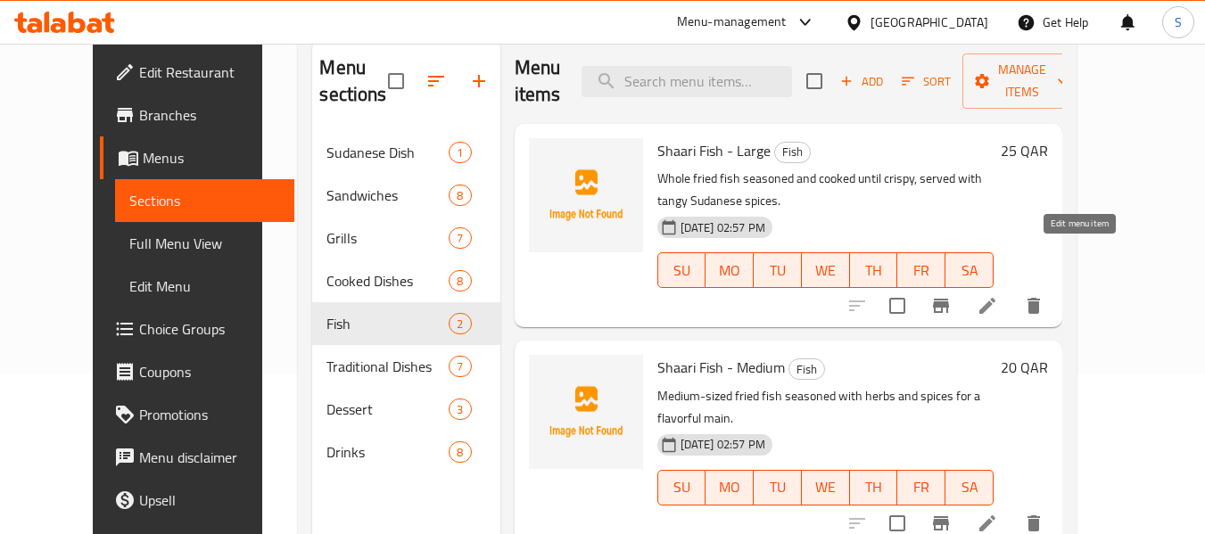
drag, startPoint x: 1081, startPoint y: 259, endPoint x: 1077, endPoint y: 273, distance: 15.0
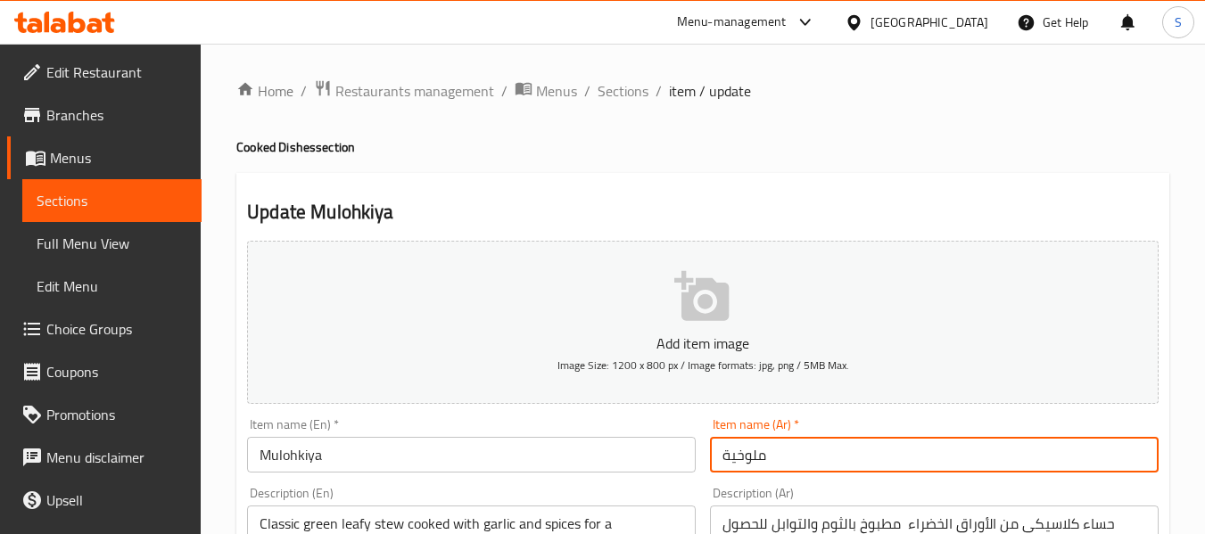
type input "ملوخية"
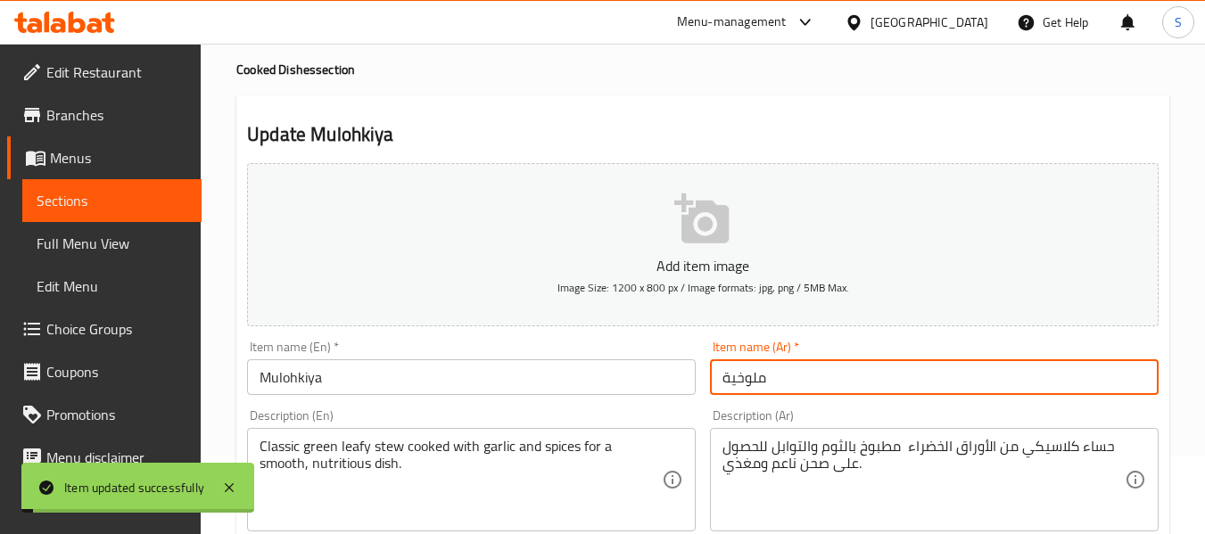
scroll to position [178, 0]
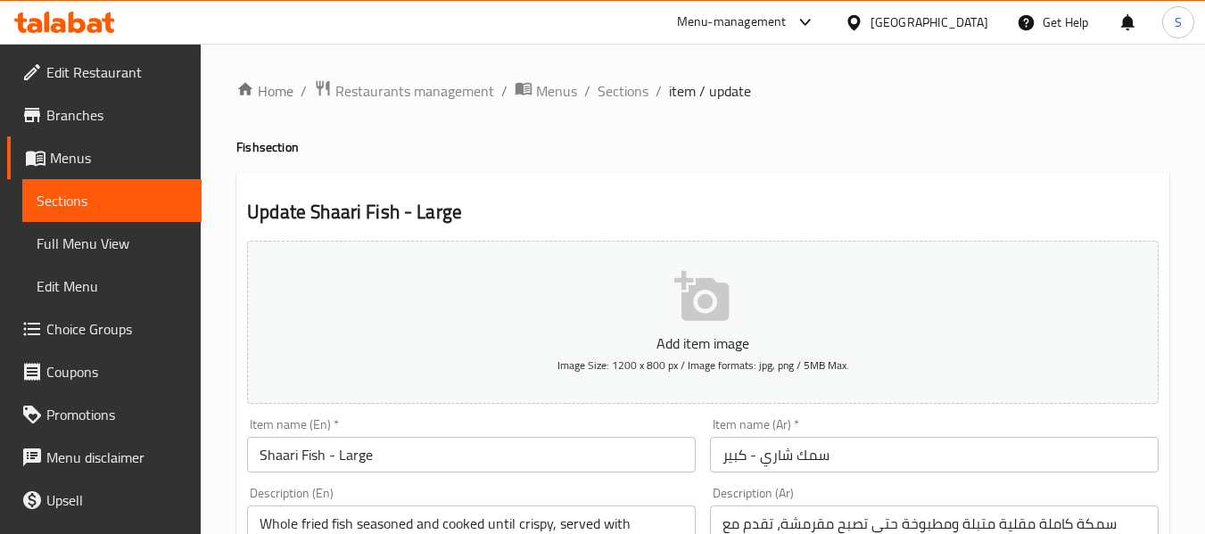
scroll to position [178, 0]
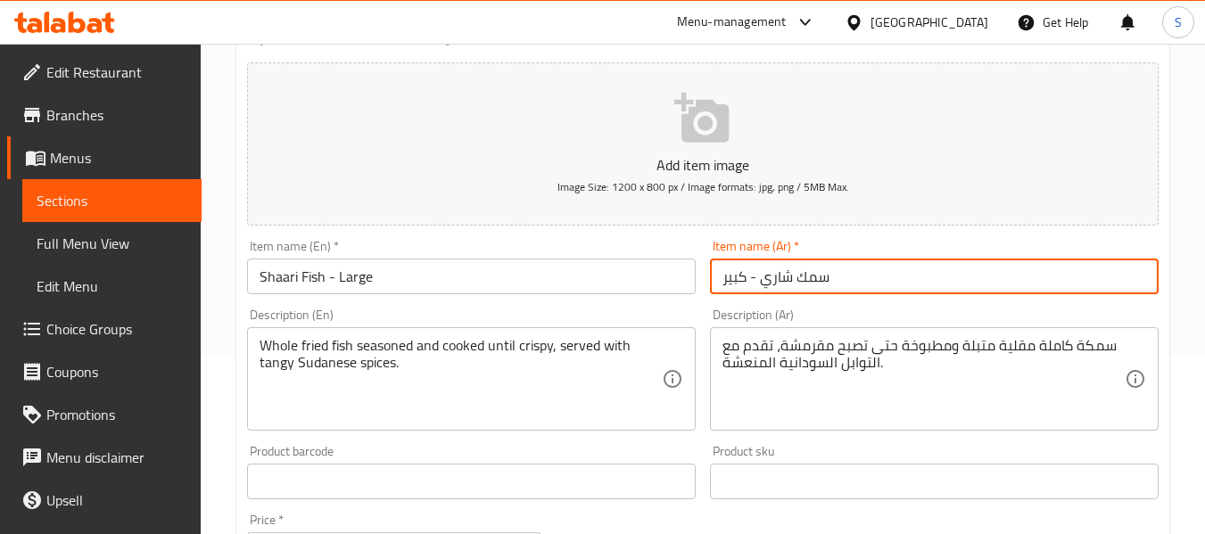
drag, startPoint x: 761, startPoint y: 282, endPoint x: 848, endPoint y: 283, distance: 86.5
click at [848, 283] on input "سمك شاري - كبير" at bounding box center [934, 277] width 449 height 36
paste input "text"
type input "سمك شعري - كبير"
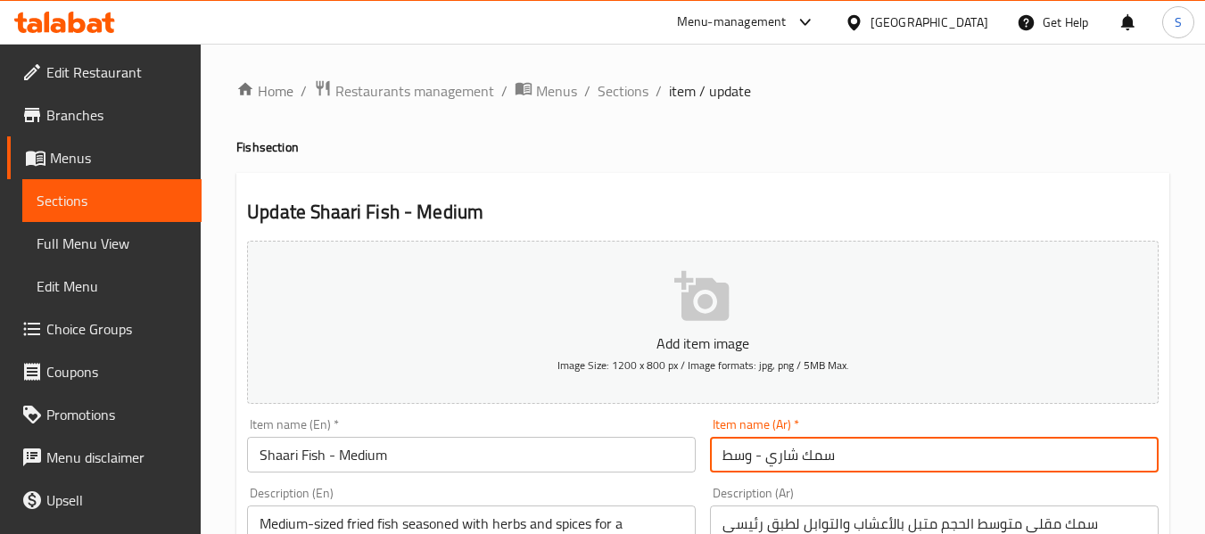
drag, startPoint x: 772, startPoint y: 456, endPoint x: 832, endPoint y: 449, distance: 60.2
click at [832, 449] on input "سمك شاري - وسط" at bounding box center [934, 455] width 449 height 36
click at [786, 459] on input "سمك شاري - وسط" at bounding box center [934, 455] width 449 height 36
drag, startPoint x: 766, startPoint y: 459, endPoint x: 845, endPoint y: 452, distance: 78.8
click at [845, 452] on input "سمك شاري - وسط" at bounding box center [934, 455] width 449 height 36
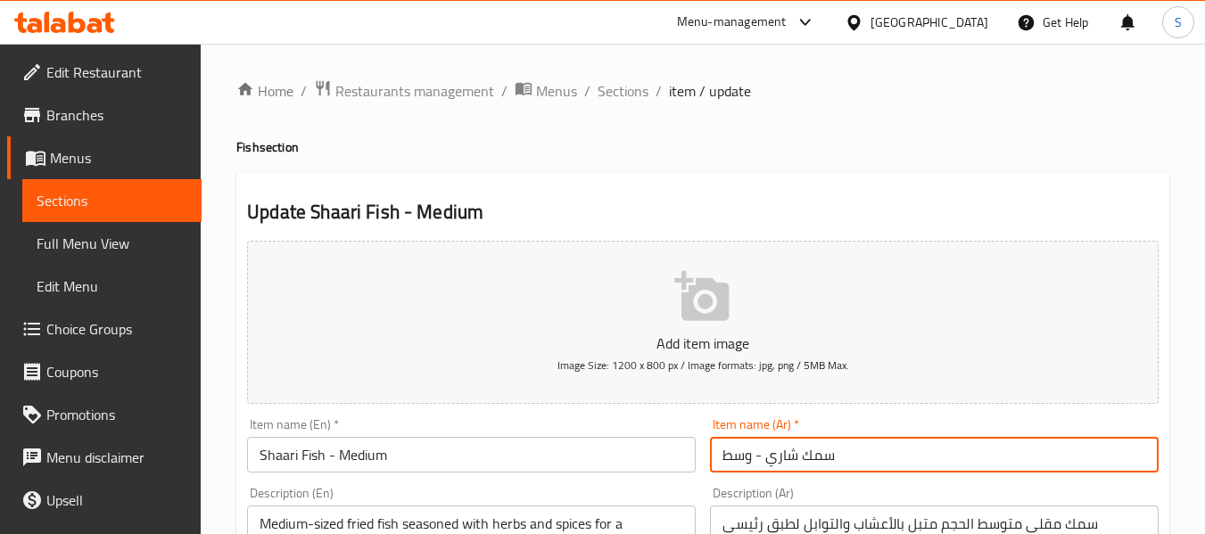
paste input "text"
type input "سمك شعري - وسط"
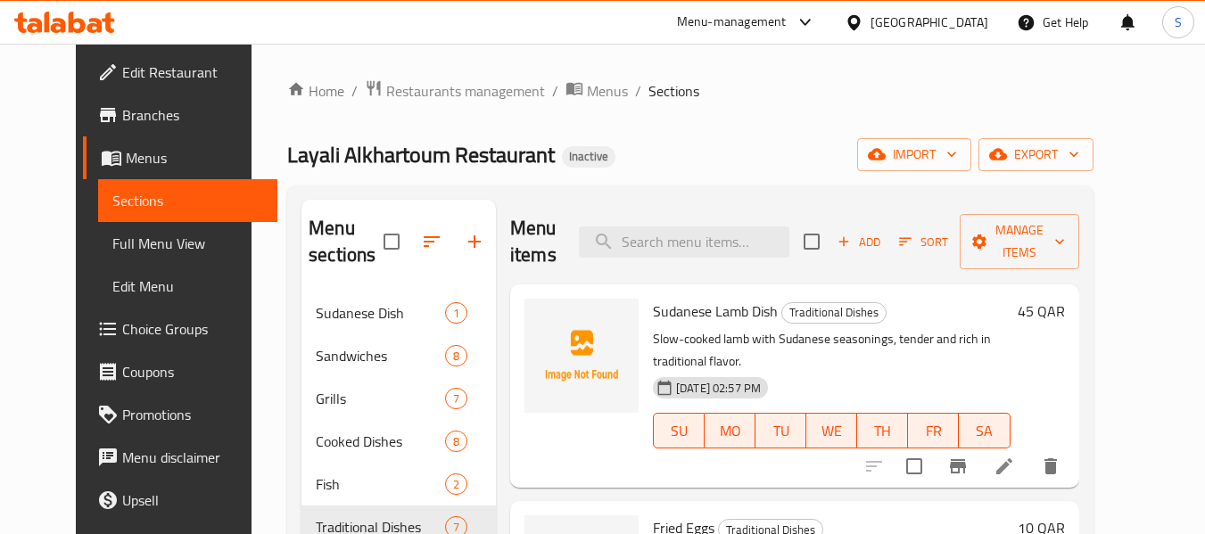
scroll to position [161, 0]
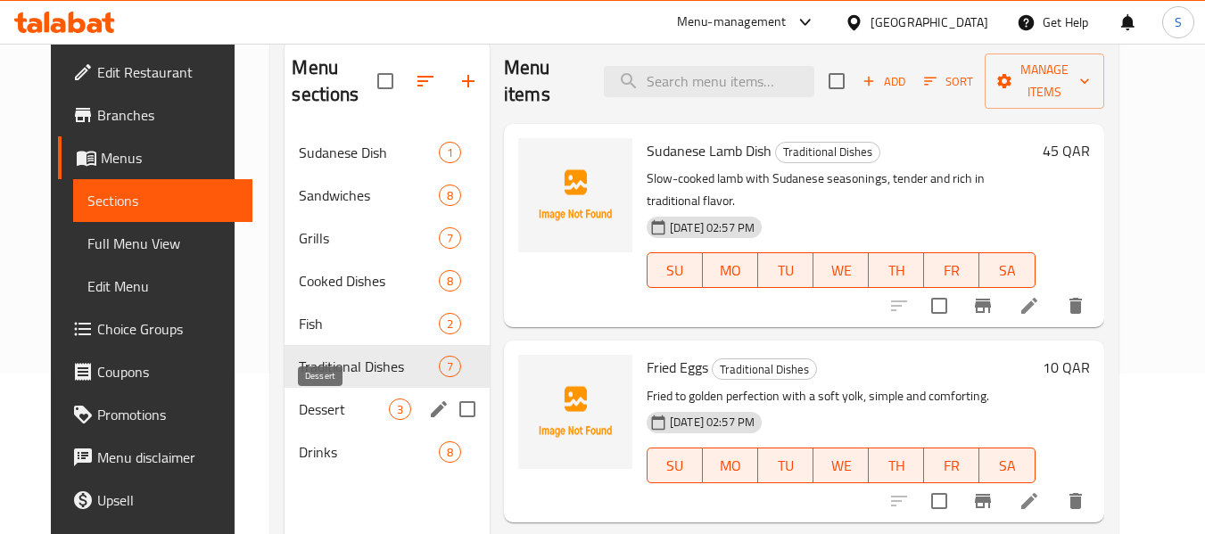
click at [358, 424] on div "Dessert 3" at bounding box center [387, 409] width 205 height 43
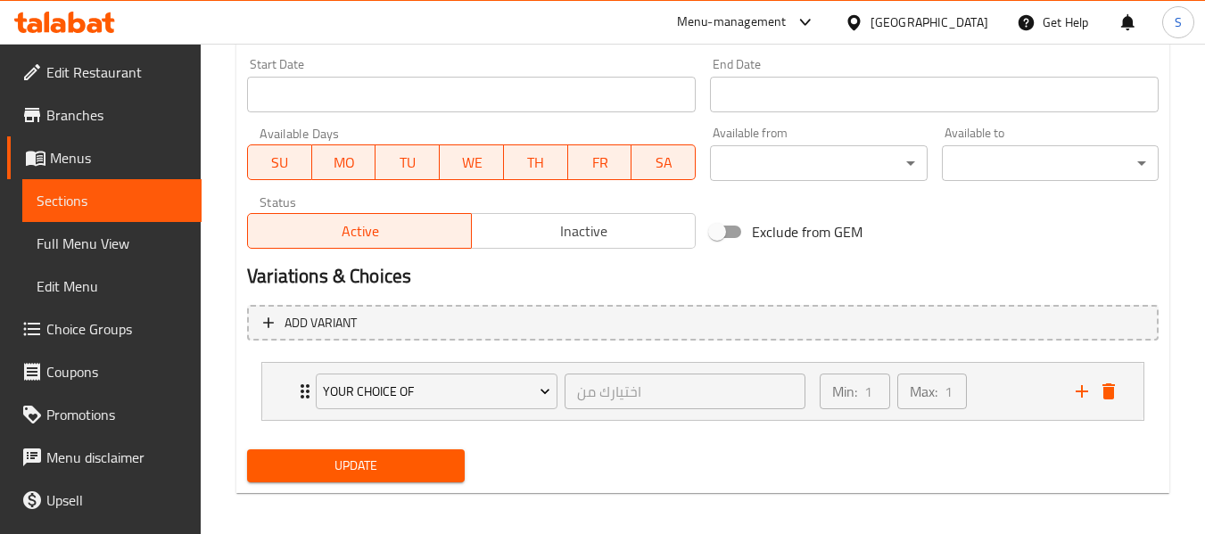
scroll to position [756, 0]
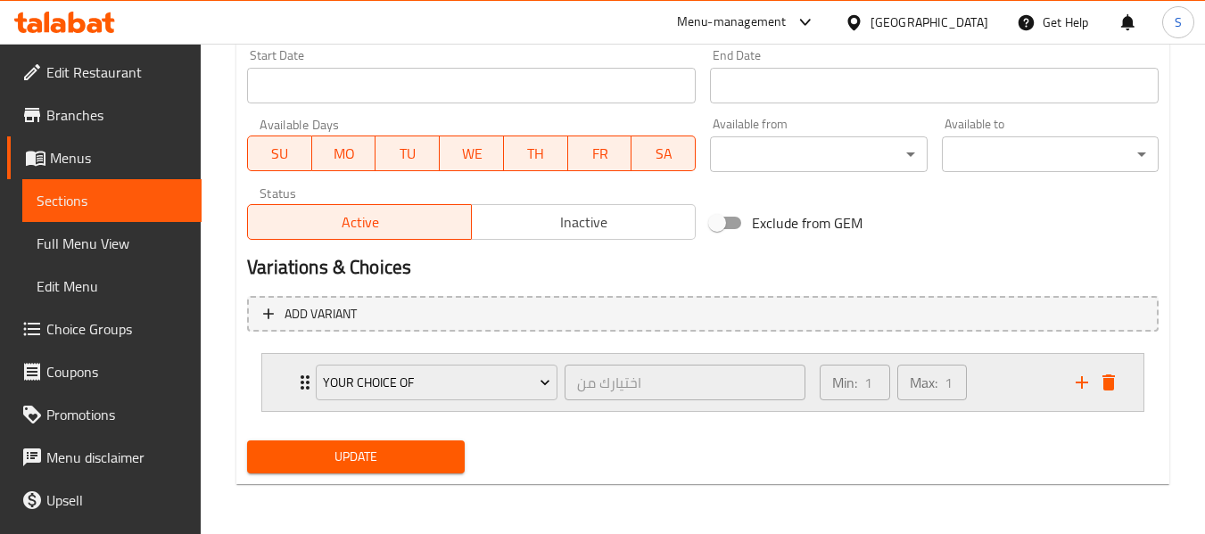
click at [1108, 389] on icon "delete" at bounding box center [1109, 383] width 12 height 16
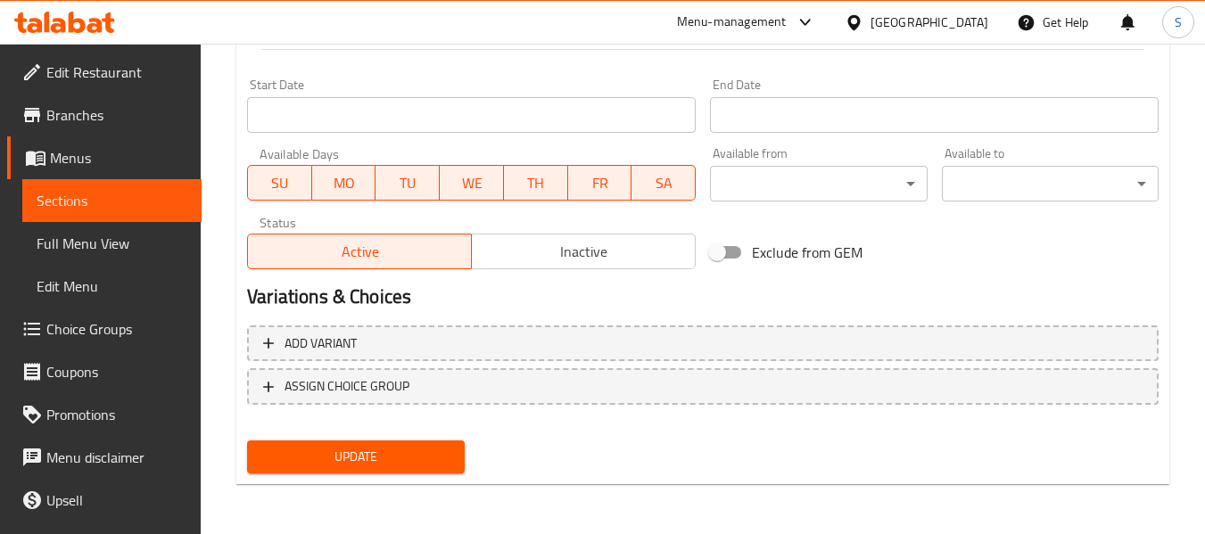
scroll to position [726, 0]
drag, startPoint x: 359, startPoint y: 459, endPoint x: 636, endPoint y: 385, distance: 287.2
click at [360, 459] on span "Update" at bounding box center [355, 457] width 188 height 22
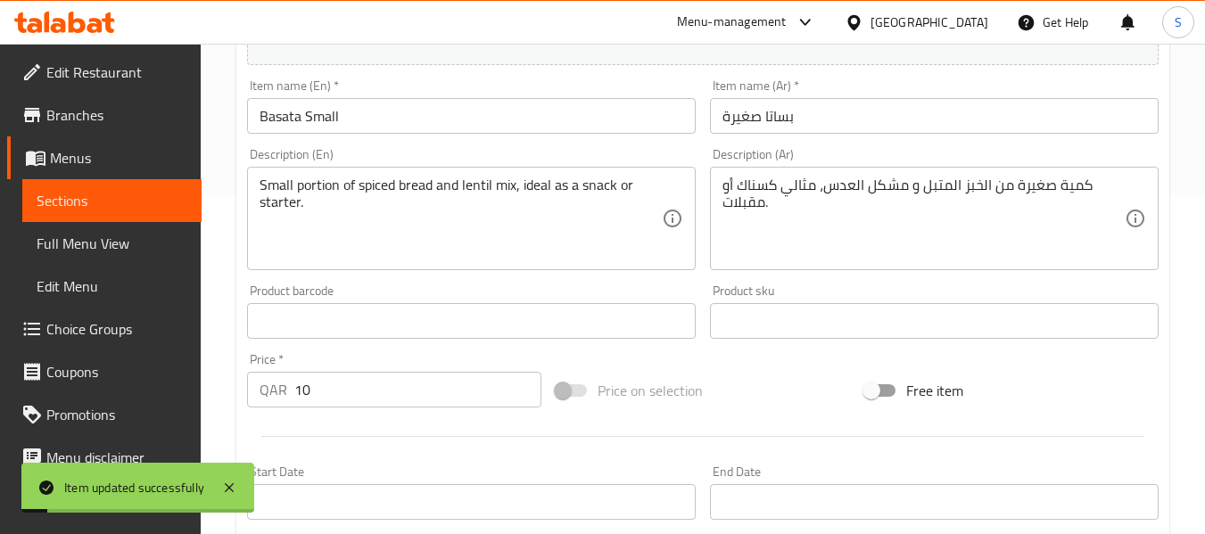
scroll to position [191, 0]
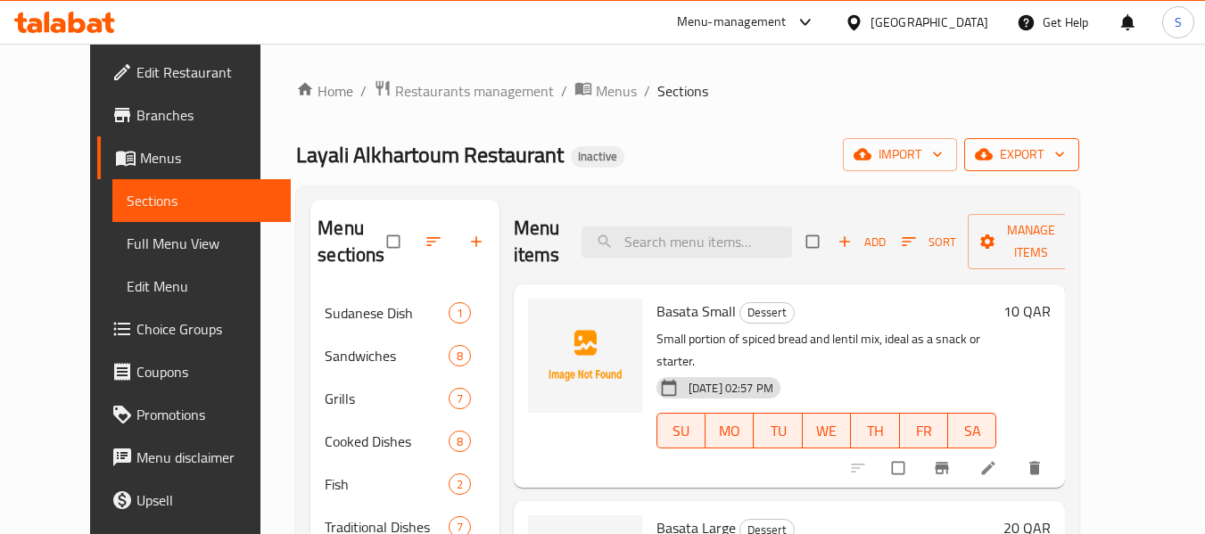
click at [1065, 145] on span "export" at bounding box center [1022, 155] width 87 height 22
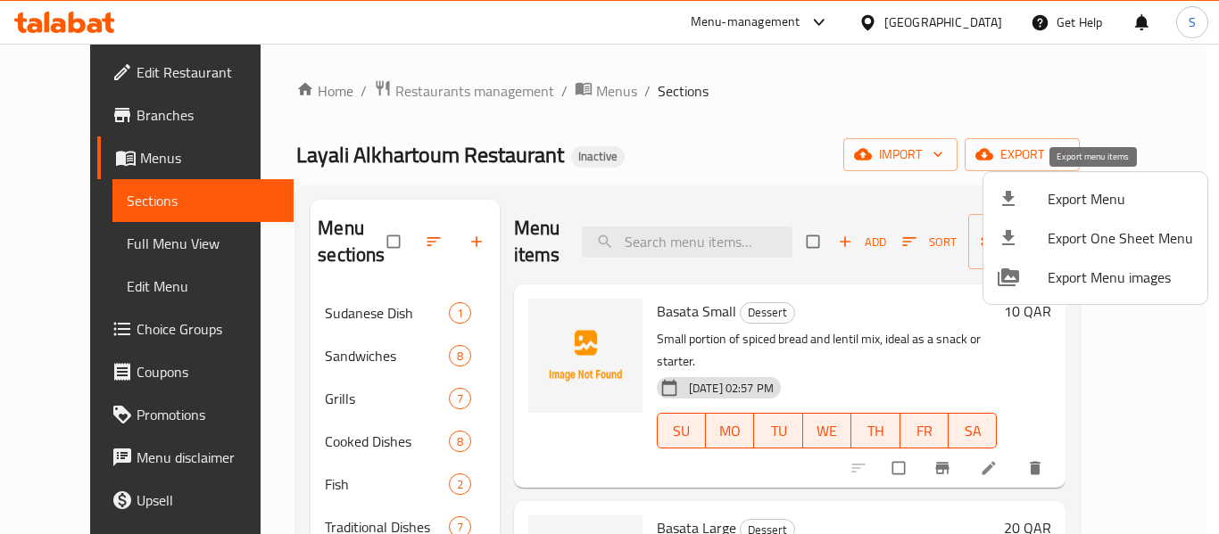
click at [1091, 203] on span "Export Menu" at bounding box center [1119, 198] width 145 height 21
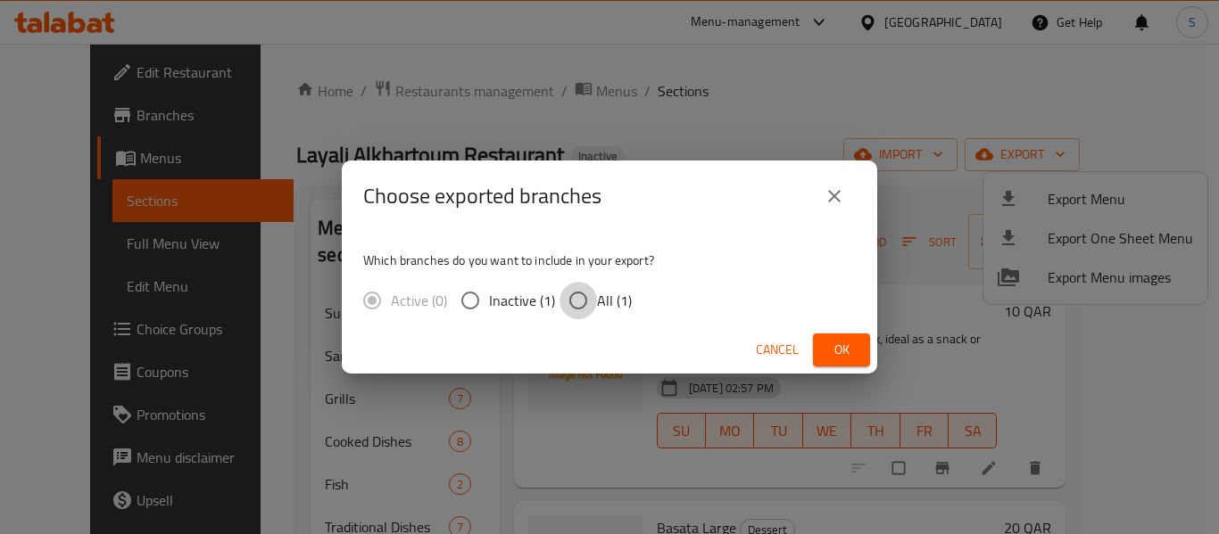
click at [583, 302] on input "All (1)" at bounding box center [577, 300] width 37 height 37
radio input "true"
click at [826, 346] on button "Ok" at bounding box center [841, 350] width 57 height 33
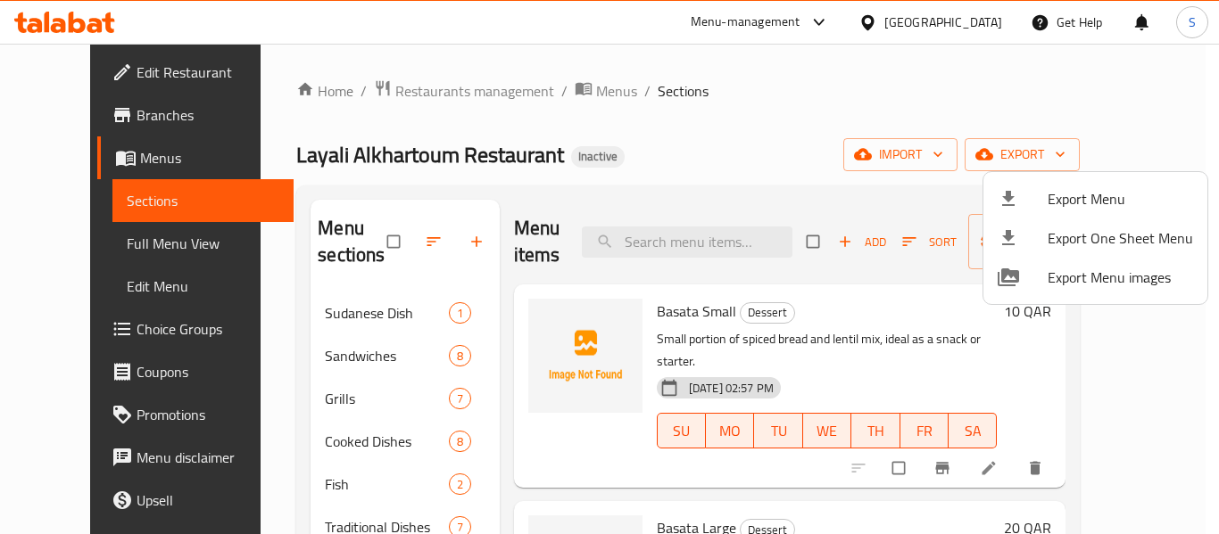
click at [225, 302] on div at bounding box center [609, 267] width 1219 height 534
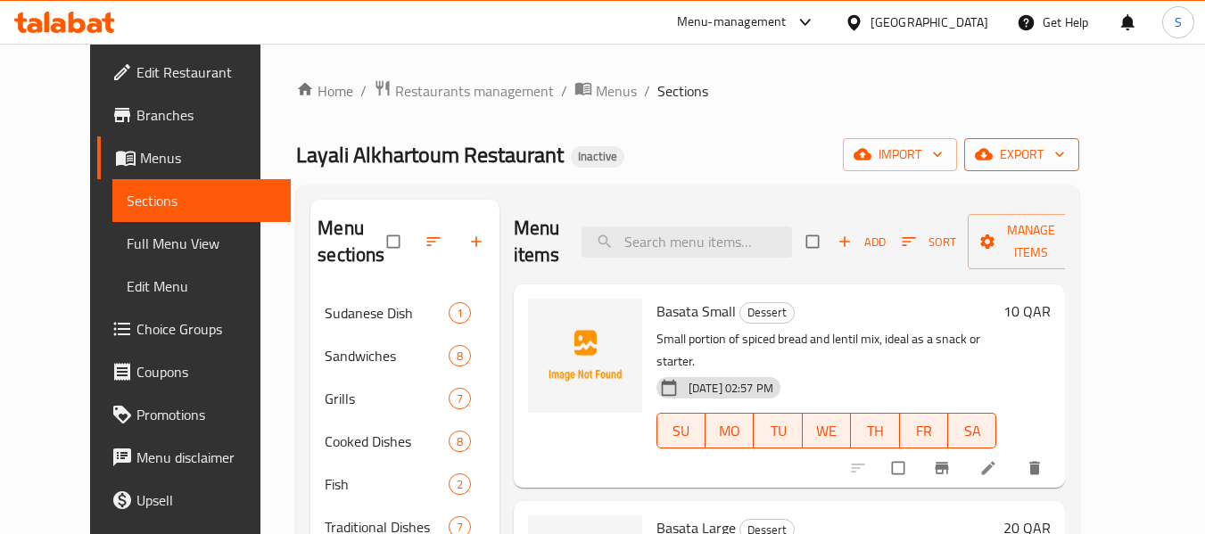
click at [1065, 149] on span "export" at bounding box center [1022, 155] width 87 height 22
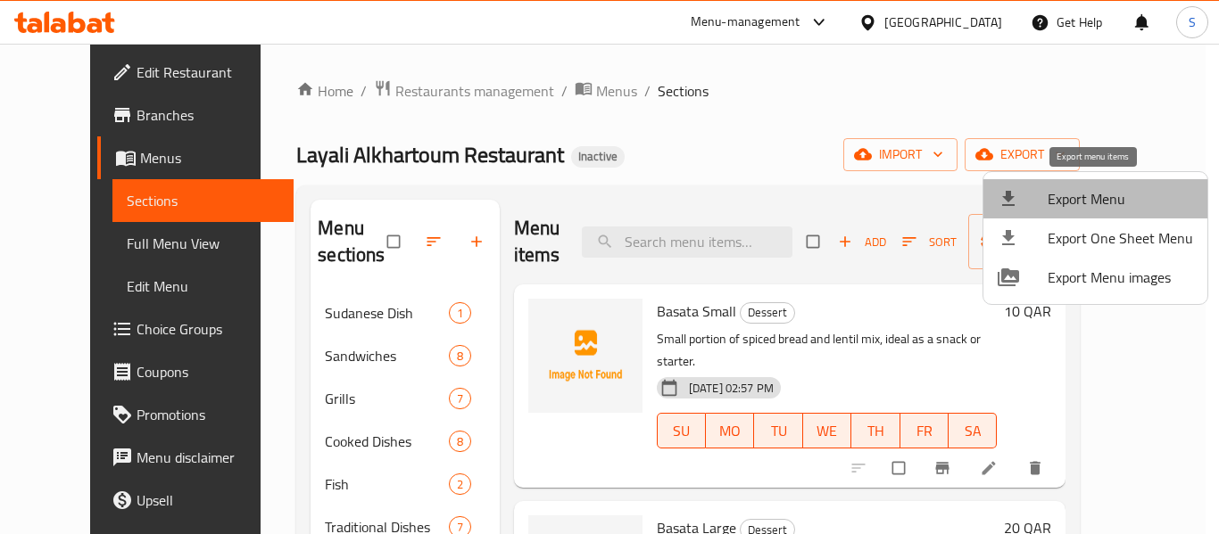
click at [1099, 196] on span "Export Menu" at bounding box center [1119, 198] width 145 height 21
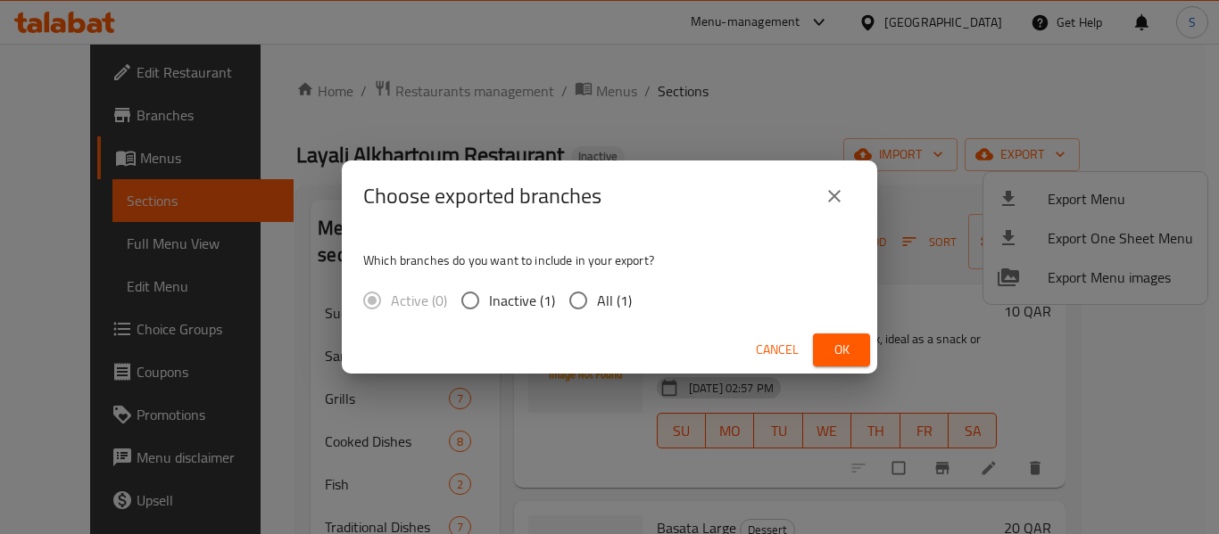
click at [599, 304] on span "All (1)" at bounding box center [614, 300] width 35 height 21
click at [597, 304] on input "All (1)" at bounding box center [577, 300] width 37 height 37
radio input "true"
click at [850, 348] on span "Ok" at bounding box center [841, 350] width 29 height 22
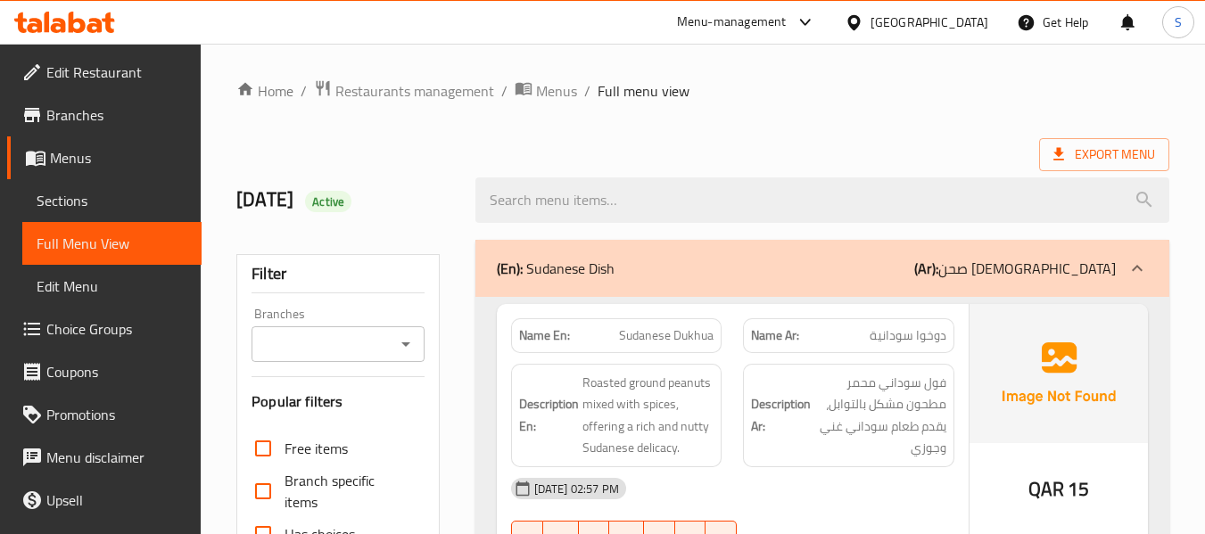
scroll to position [625, 0]
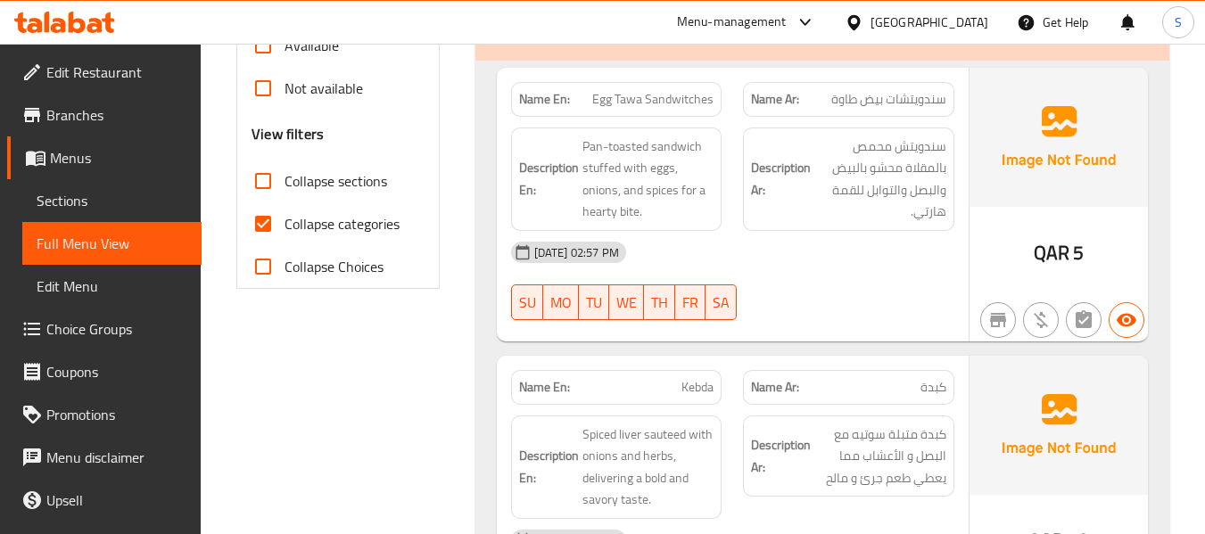
click at [319, 231] on span "Collapse categories" at bounding box center [342, 223] width 115 height 21
click at [285, 231] on input "Collapse categories" at bounding box center [263, 224] width 43 height 43
checkbox input "false"
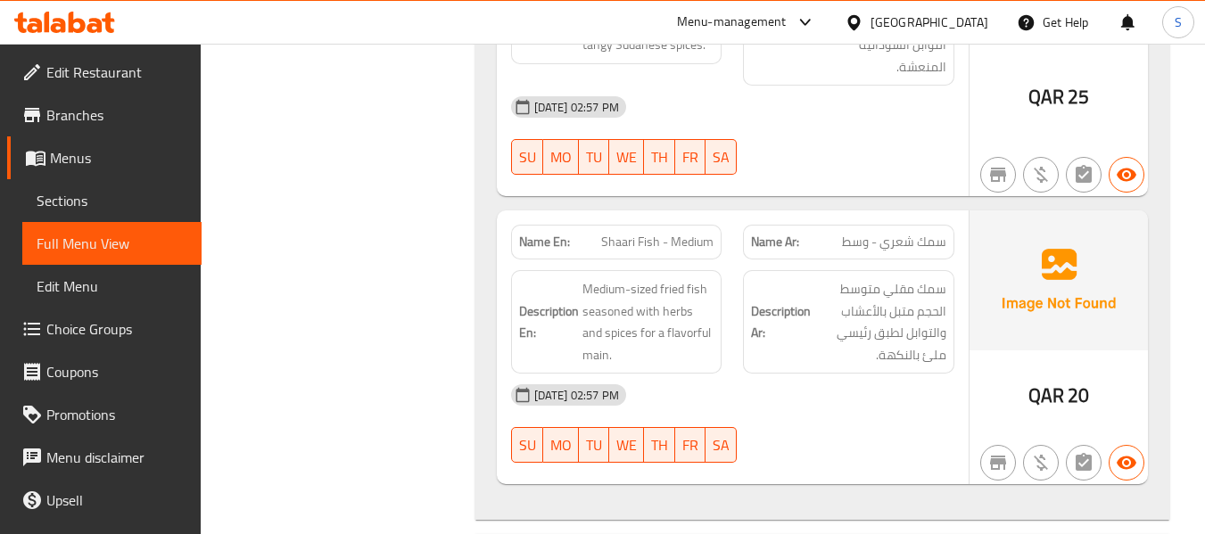
scroll to position [7757, 0]
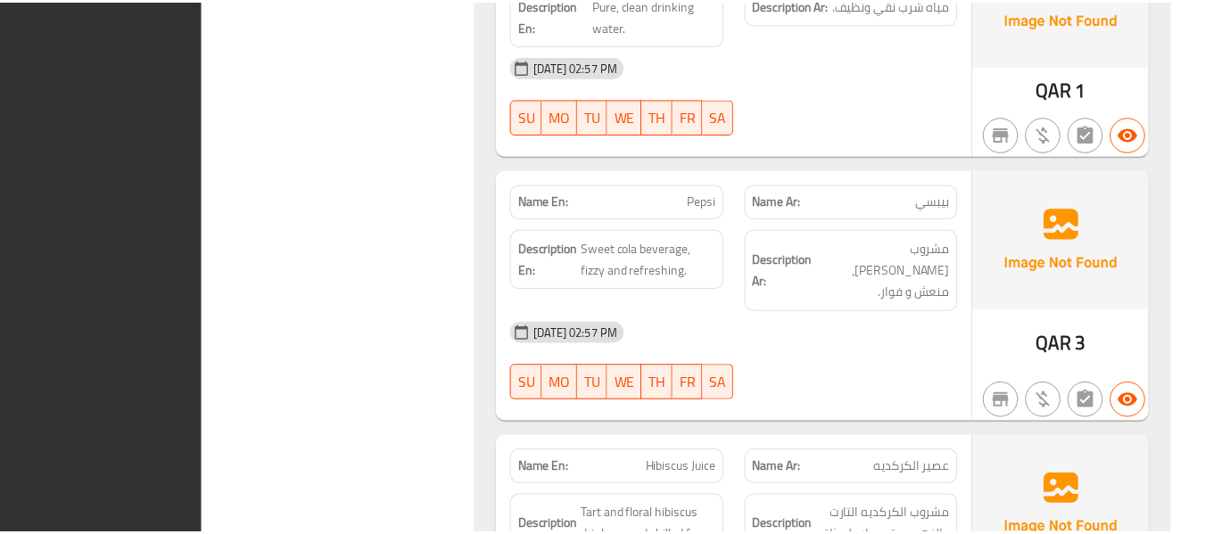
scroll to position [12944, 0]
